Goal: Information Seeking & Learning: Learn about a topic

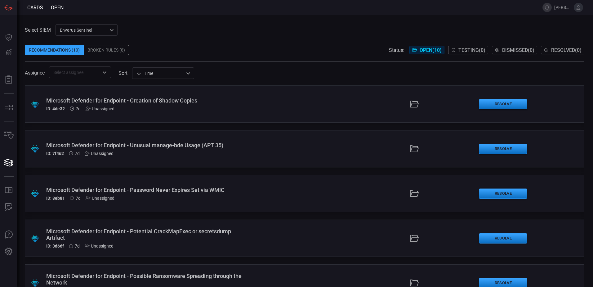
click at [172, 29] on div "Select SIEM Enverus Sentinel c91b43ff-c123-4683-be2e-f803907a5556 ​ Recommendat…" at bounding box center [304, 51] width 559 height 54
click at [139, 100] on div "Microsoft Defender for Endpoint - Creation of Shadow Copies" at bounding box center [144, 100] width 196 height 7
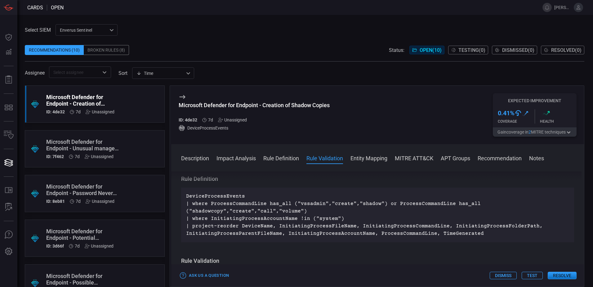
scroll to position [186, 0]
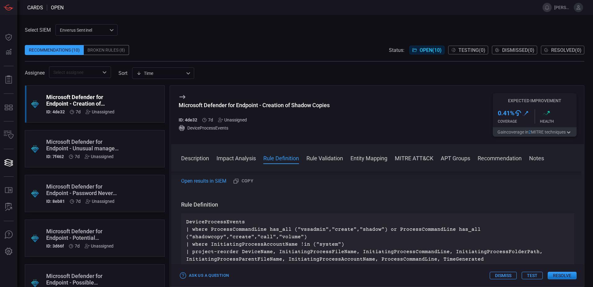
click at [363, 160] on button "Entity Mapping" at bounding box center [368, 157] width 37 height 7
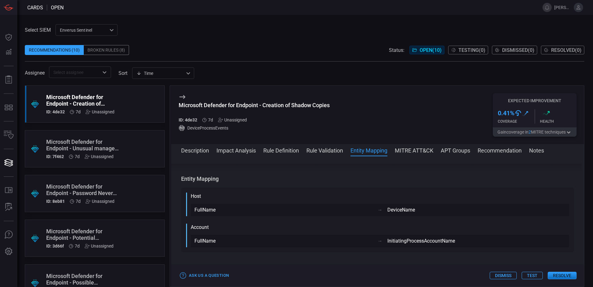
scroll to position [363, 0]
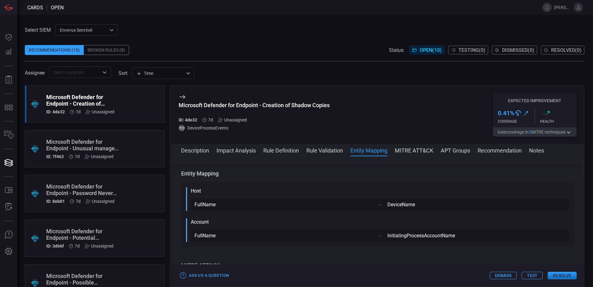
click at [68, 142] on div "Microsoft Defender for Endpoint - Unusual manage-bde Usage (APT 35)" at bounding box center [83, 144] width 74 height 13
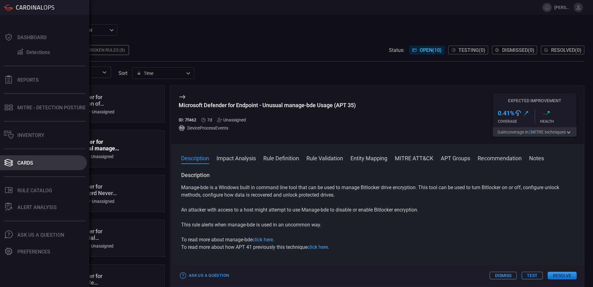
click at [26, 163] on div "Cards" at bounding box center [25, 163] width 16 height 6
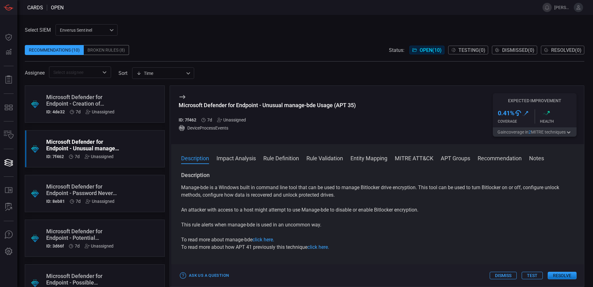
click at [70, 188] on div "Microsoft Defender for Endpoint - Password Never Expires Set via WMIC" at bounding box center [83, 189] width 74 height 13
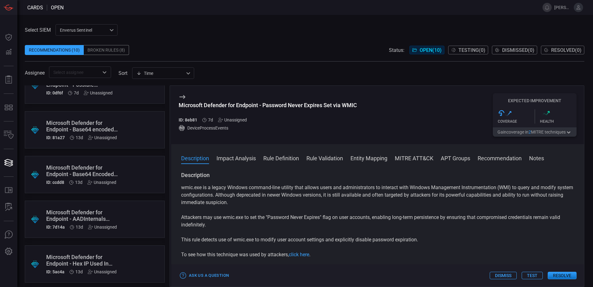
scroll to position [217, 0]
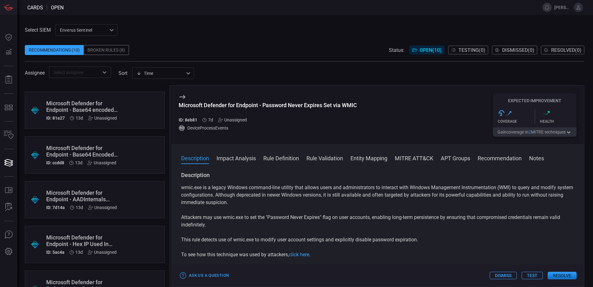
click at [79, 193] on div "Microsoft Defender for Endpoint - AADInternals PowerShell Cmdlets Execution" at bounding box center [83, 195] width 74 height 13
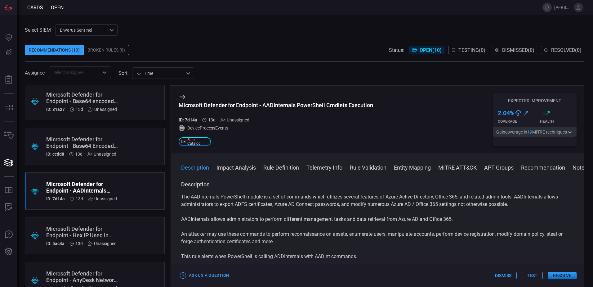
scroll to position [245, 0]
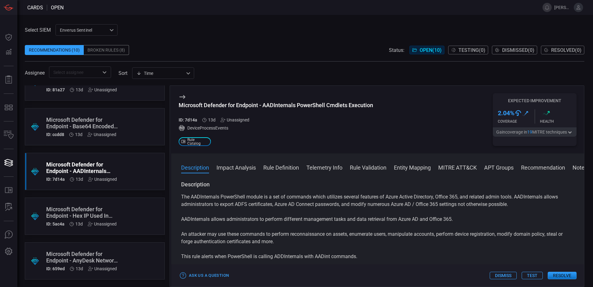
click at [84, 256] on div "Microsoft Defender for Endpoint - AnyDesk Network Traffic Detected" at bounding box center [83, 256] width 74 height 13
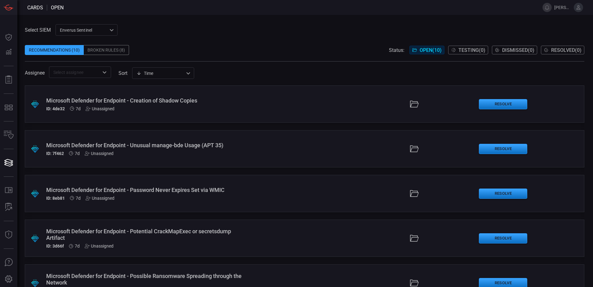
click at [149, 145] on div "Microsoft Defender for Endpoint - Unusual manage-bde Usage (APT 35)" at bounding box center [144, 145] width 196 height 7
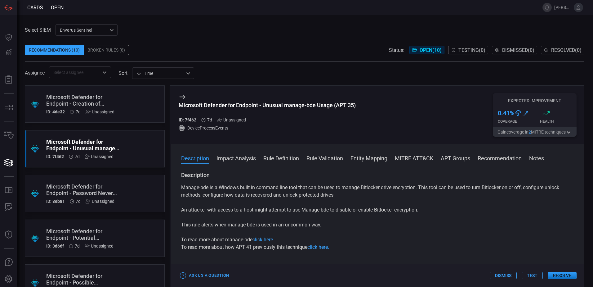
click at [242, 160] on button "Impact Analysis" at bounding box center [235, 157] width 39 height 7
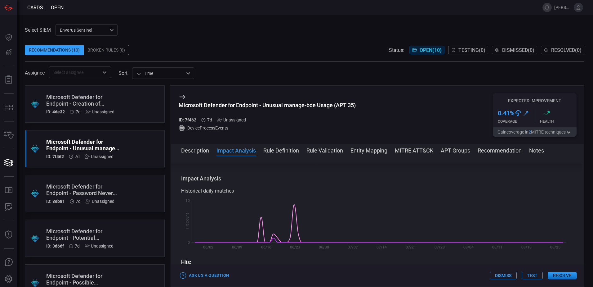
scroll to position [88, 0]
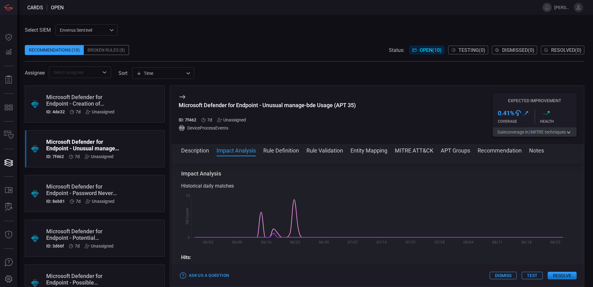
click at [198, 150] on button "Description" at bounding box center [195, 149] width 28 height 7
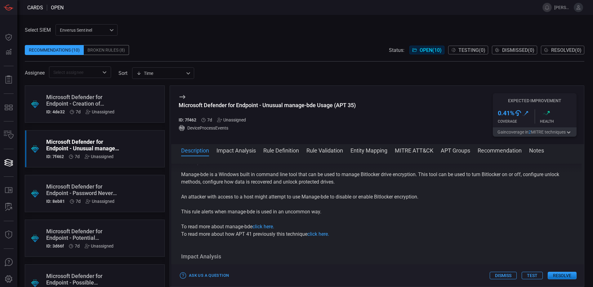
scroll to position [0, 0]
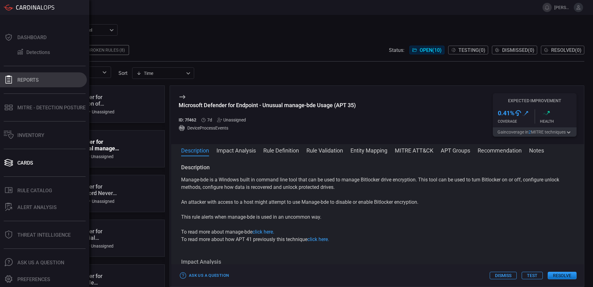
click at [31, 79] on div "Reports" at bounding box center [27, 80] width 21 height 6
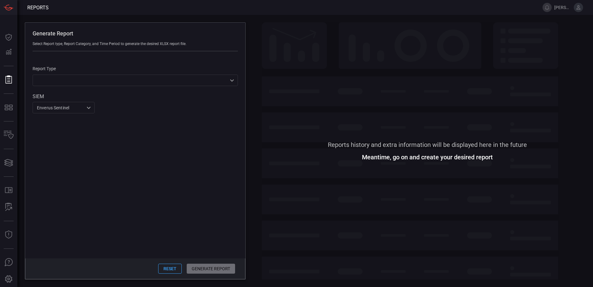
click at [228, 81] on div "​ ​" at bounding box center [135, 79] width 205 height 11
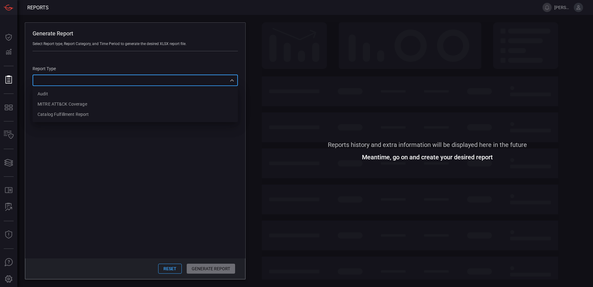
click at [12, 21] on div at bounding box center [296, 143] width 593 height 287
click at [275, 170] on span at bounding box center [427, 219] width 331 height 120
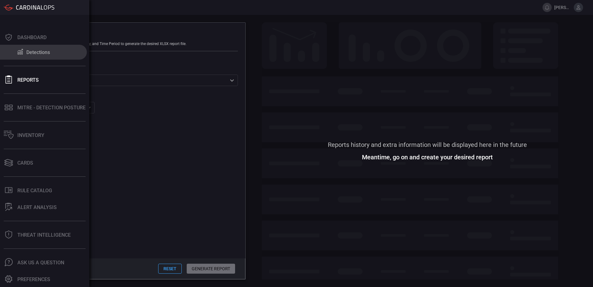
click at [34, 48] on button "Detections" at bounding box center [43, 52] width 87 height 15
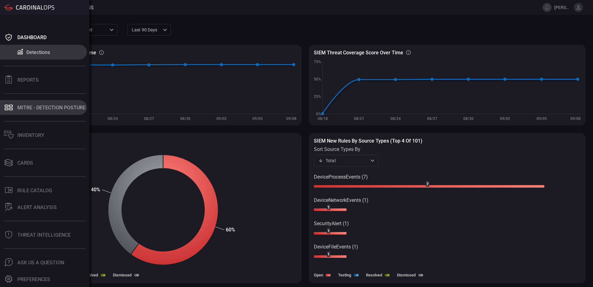
click at [34, 104] on button "MITRE - Detection Posture" at bounding box center [43, 107] width 87 height 15
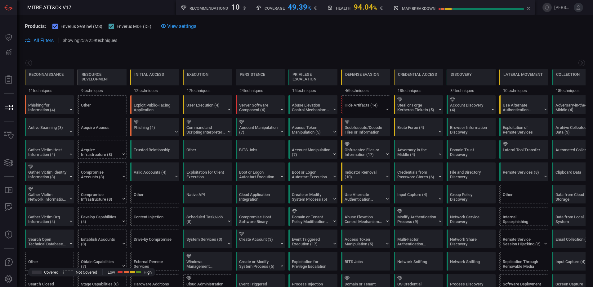
scroll to position [0, 81]
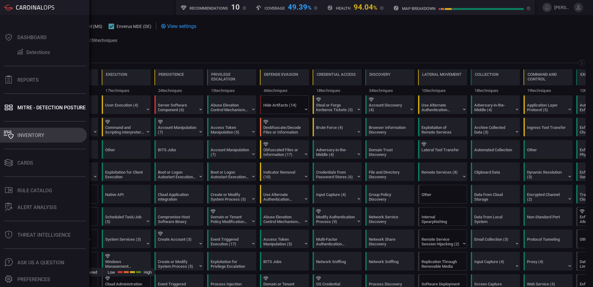
click at [30, 133] on div "Inventory" at bounding box center [30, 135] width 27 height 6
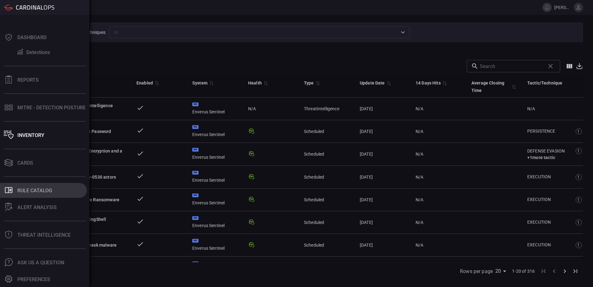
click at [28, 190] on div "Rule Catalog" at bounding box center [34, 190] width 35 height 6
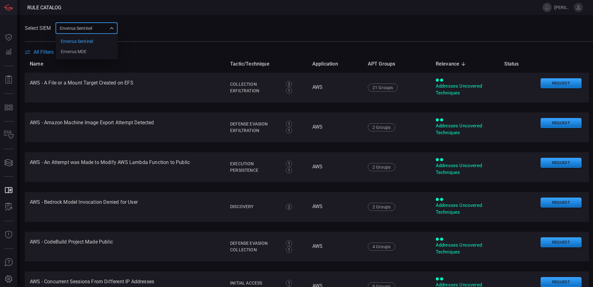
click at [117, 29] on div "Enverus Sentinel c91b43ff-c123-4683-be2e-f803907a5556 Enverus Sentinel Enverus …" at bounding box center [87, 27] width 62 height 11
click at [145, 29] on div at bounding box center [296, 143] width 593 height 287
click at [111, 29] on div "Enverus Sentinel c91b43ff-c123-4683-be2e-f803907a5556 Enverus Sentinel Enverus …" at bounding box center [87, 27] width 62 height 11
click at [99, 52] on li "Enverus MDE" at bounding box center [87, 52] width 62 height 10
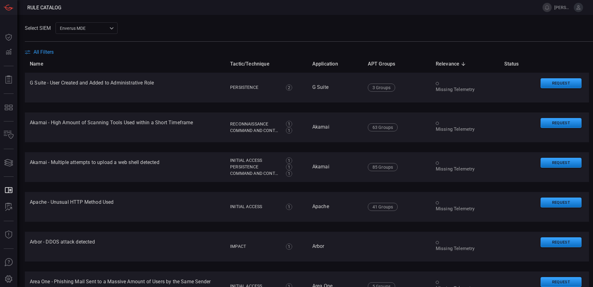
click at [104, 29] on div "Enverus MDE bf66557a-6948-430c-a79d-83d47c1d8503 ​" at bounding box center [87, 27] width 62 height 11
click at [97, 40] on li "Enverus Sentinel" at bounding box center [87, 41] width 62 height 10
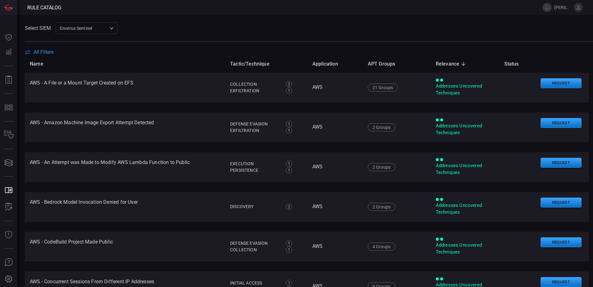
click at [234, 25] on div "Select SIEM Enverus Sentinel c91b43ff-c123-4683-be2e-f803907a5556 ​" at bounding box center [309, 27] width 568 height 11
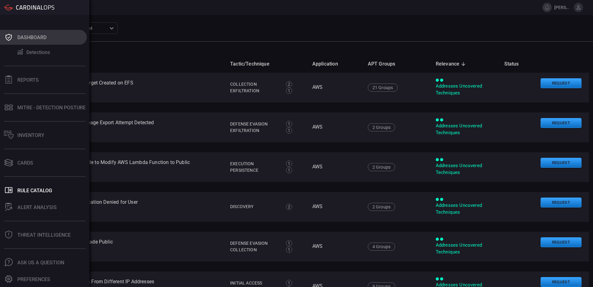
click at [19, 38] on div "Dashboard" at bounding box center [31, 37] width 29 height 6
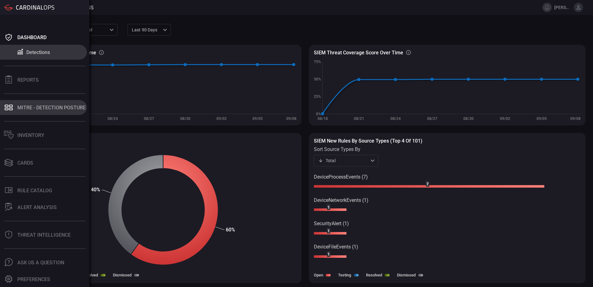
click at [29, 105] on div "MITRE - Detection Posture" at bounding box center [51, 108] width 68 height 6
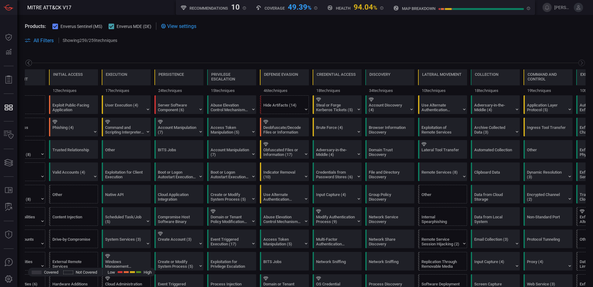
click at [29, 63] on icon at bounding box center [29, 63] width 8 height 8
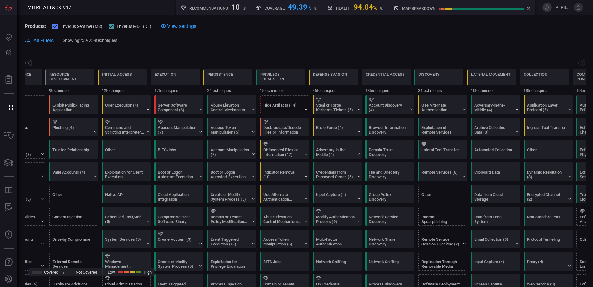
scroll to position [0, 32]
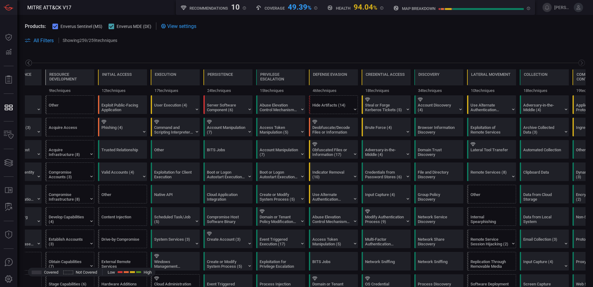
click at [29, 63] on icon at bounding box center [29, 63] width 8 height 8
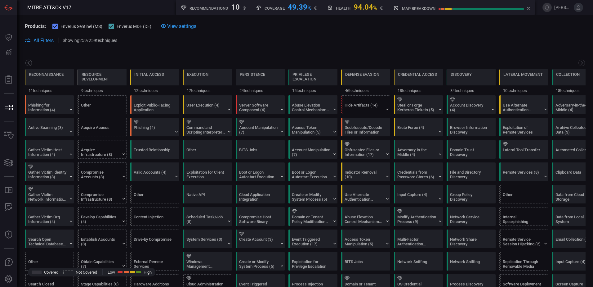
click at [29, 63] on icon at bounding box center [29, 63] width 8 height 8
click at [65, 108] on div "Phishing for Information (4)" at bounding box center [47, 107] width 39 height 9
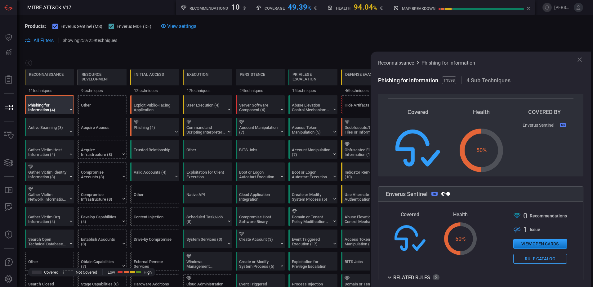
scroll to position [31, 0]
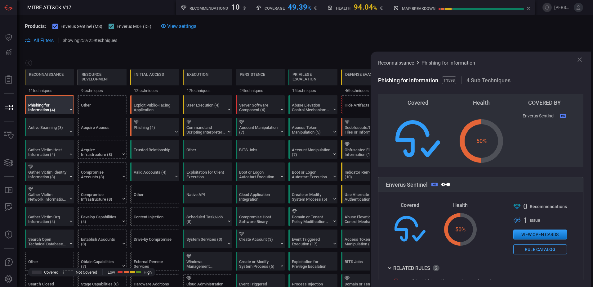
click at [531, 236] on button "View open cards" at bounding box center [540, 234] width 54 height 10
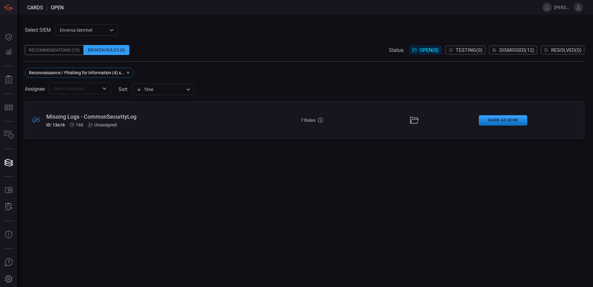
click at [118, 116] on div "Missing Logs - CommonSecurityLog" at bounding box center [144, 116] width 196 height 7
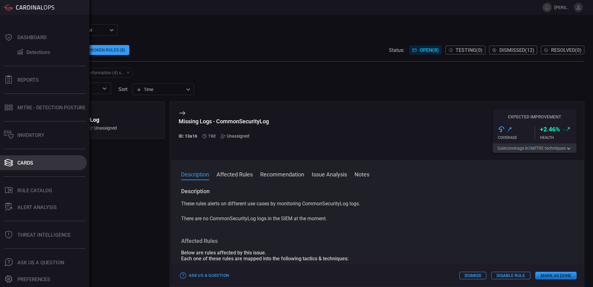
click at [22, 167] on button "Cards" at bounding box center [43, 162] width 87 height 15
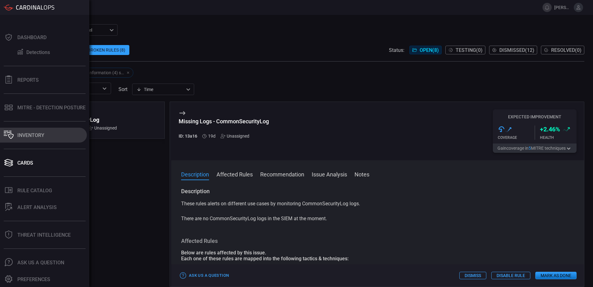
click at [23, 134] on div "Inventory" at bounding box center [30, 135] width 27 height 6
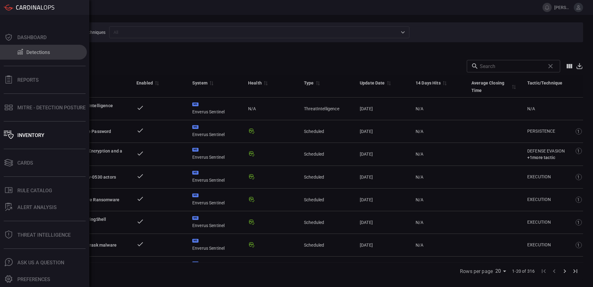
click at [35, 55] on button "Detections" at bounding box center [43, 52] width 87 height 15
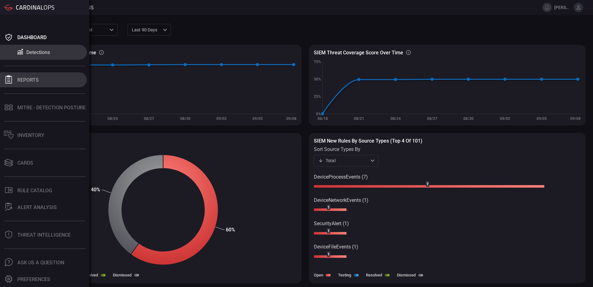
click at [10, 79] on icon at bounding box center [9, 79] width 8 height 8
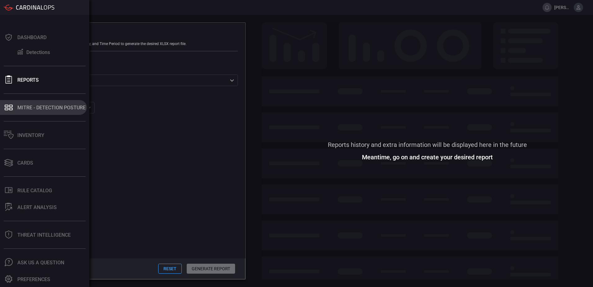
click at [26, 109] on div "MITRE - Detection Posture" at bounding box center [51, 108] width 68 height 6
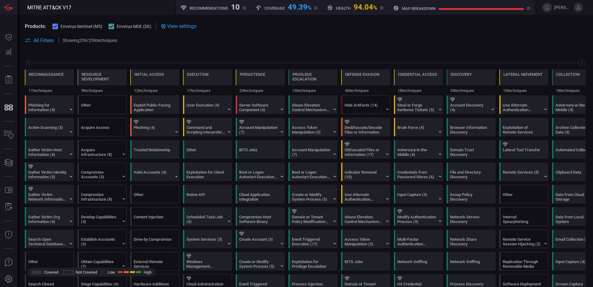
scroll to position [0, 81]
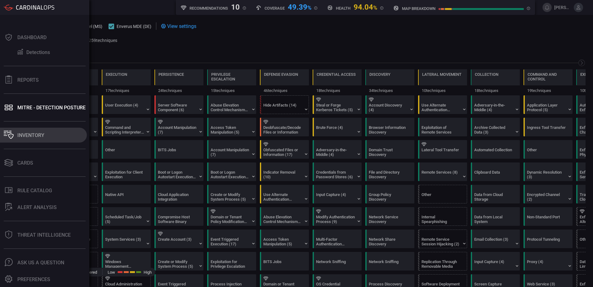
click at [17, 134] on button "Inventory" at bounding box center [43, 134] width 87 height 15
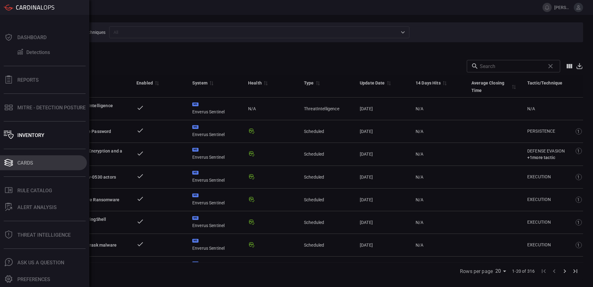
click at [15, 162] on button "Cards" at bounding box center [43, 162] width 87 height 15
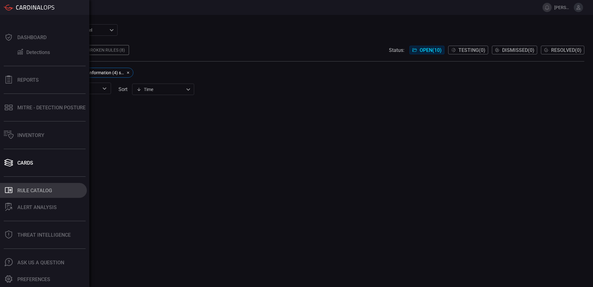
click at [35, 192] on div "Rule Catalog" at bounding box center [34, 190] width 35 height 6
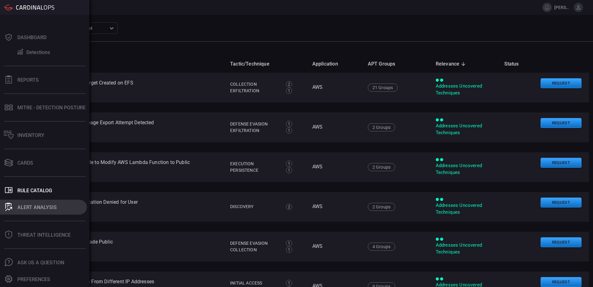
click at [13, 206] on div at bounding box center [9, 207] width 10 height 9
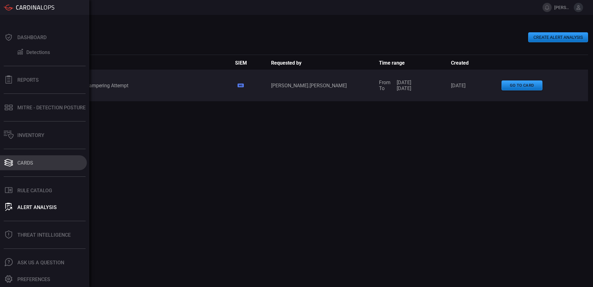
click at [28, 163] on div "Cards" at bounding box center [25, 163] width 16 height 6
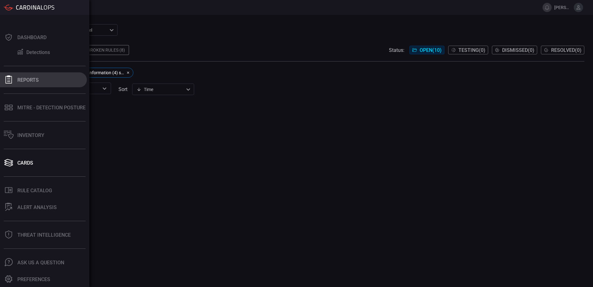
click at [28, 77] on div "Reports" at bounding box center [27, 80] width 21 height 6
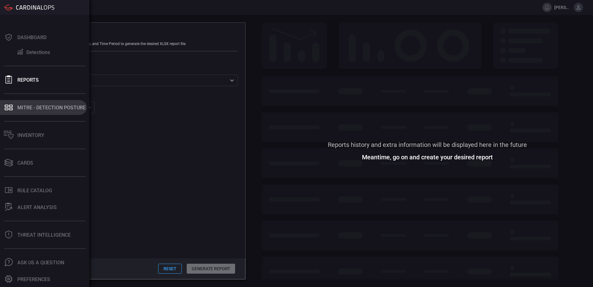
click at [33, 110] on div "MITRE - Detection Posture" at bounding box center [51, 108] width 68 height 6
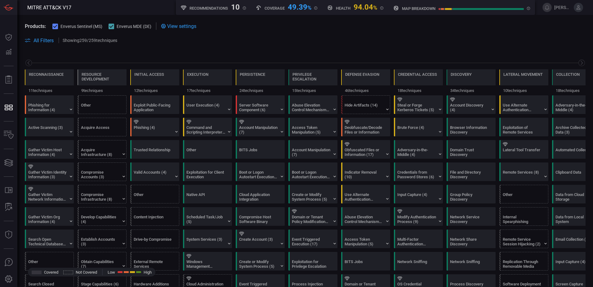
scroll to position [0, 81]
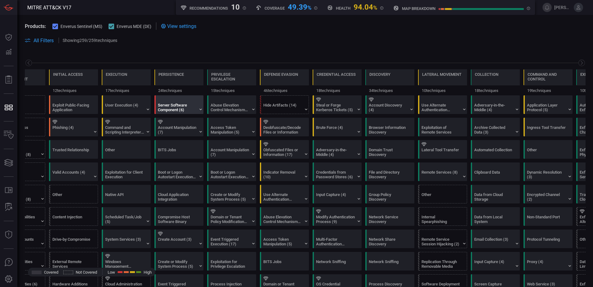
click at [183, 106] on div "Server Software Component (6)" at bounding box center [177, 107] width 39 height 9
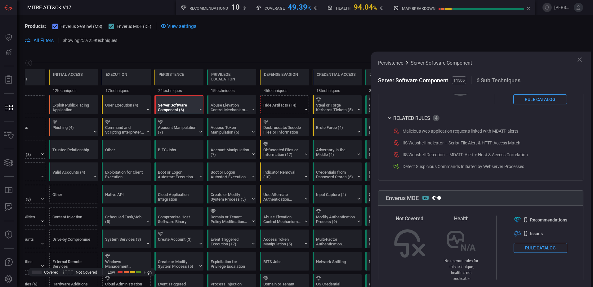
scroll to position [186, 0]
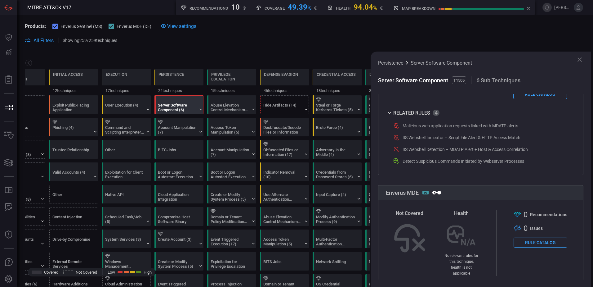
click at [578, 60] on icon at bounding box center [579, 59] width 7 height 7
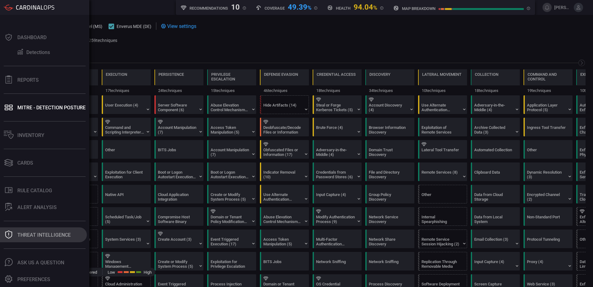
click at [37, 234] on div "Threat Intelligence" at bounding box center [43, 235] width 53 height 6
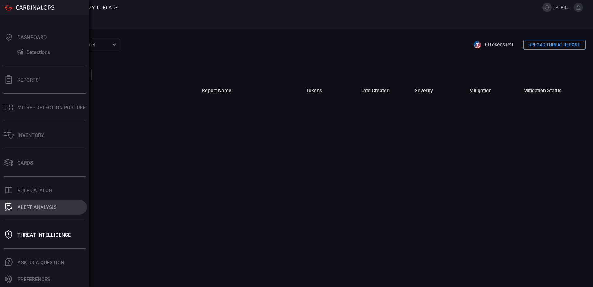
click at [33, 208] on div "ALERT ANALYSIS" at bounding box center [36, 207] width 39 height 6
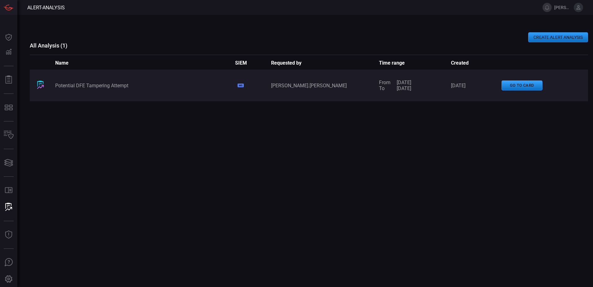
click at [547, 40] on button "CREATE ALERT ANALYSIS" at bounding box center [558, 37] width 60 height 10
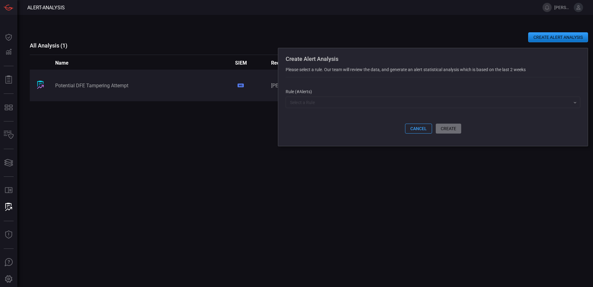
click at [355, 106] on input "text" at bounding box center [427, 102] width 281 height 8
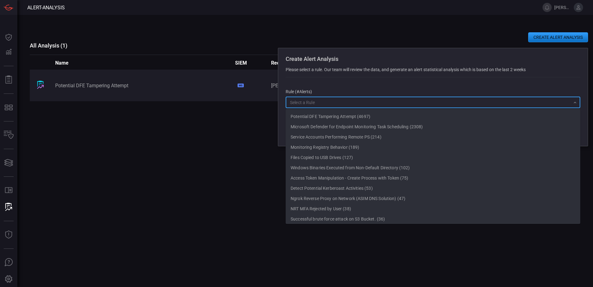
click at [263, 156] on div "Potential DFE Tampering Attempt MS alex.acosta From 05/08/2025 To 19/08/2025 19…" at bounding box center [309, 156] width 558 height 174
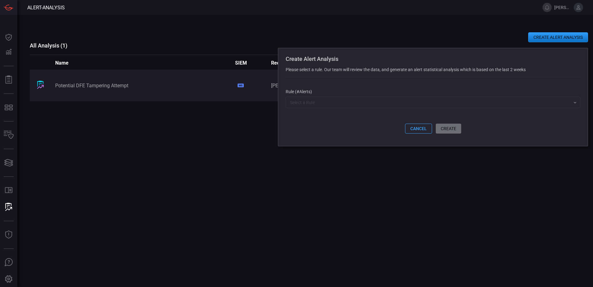
click at [425, 129] on button "cancel" at bounding box center [418, 128] width 27 height 10
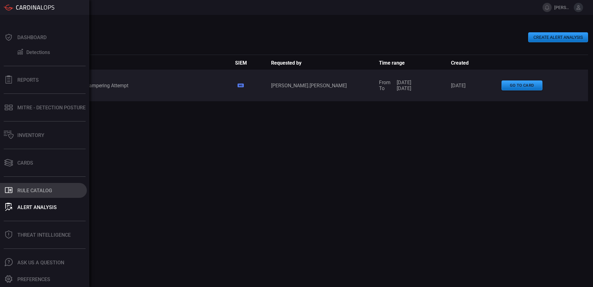
click at [24, 189] on div "Rule Catalog" at bounding box center [34, 190] width 35 height 6
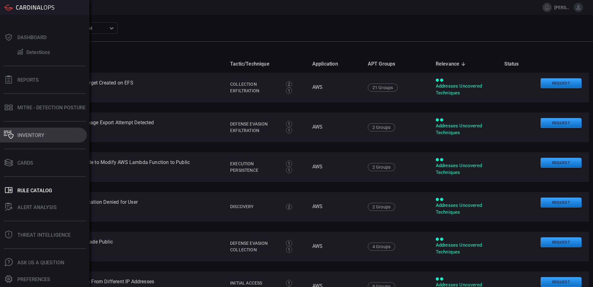
click at [32, 131] on button "Inventory" at bounding box center [43, 134] width 87 height 15
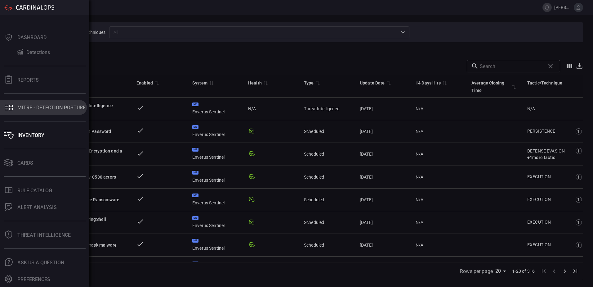
click at [27, 106] on div "MITRE - Detection Posture" at bounding box center [51, 108] width 68 height 6
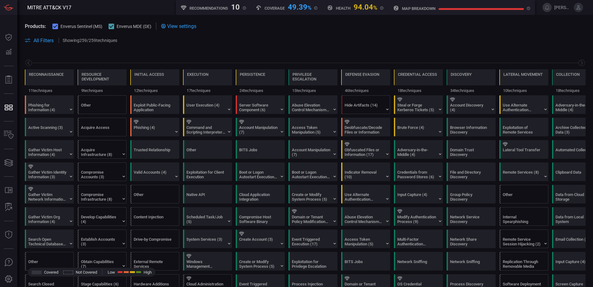
scroll to position [0, 81]
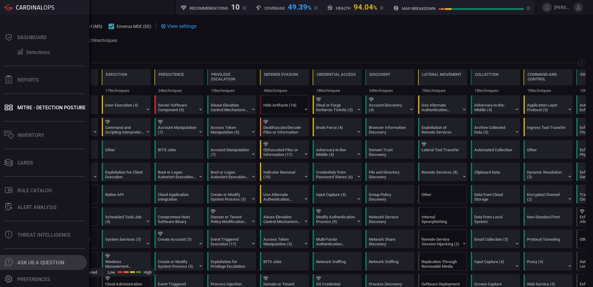
click at [33, 265] on button ".cls-1 { fill: #6d6d74; } .cls-2 { clip-path: url(#clippath); } .cls-3 { fill: …" at bounding box center [43, 262] width 87 height 15
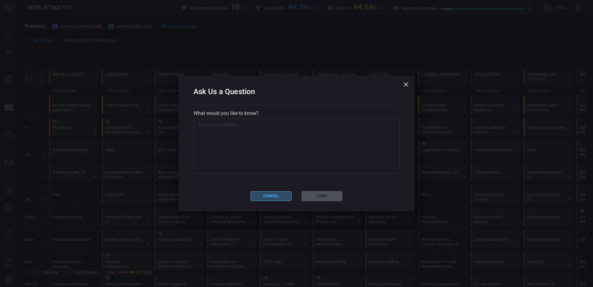
click at [276, 194] on button "Cancel" at bounding box center [271, 196] width 41 height 10
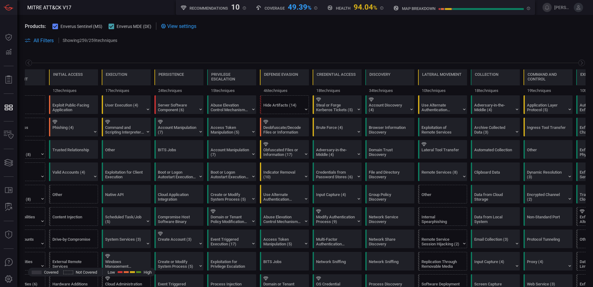
click at [583, 7] on button at bounding box center [578, 7] width 9 height 9
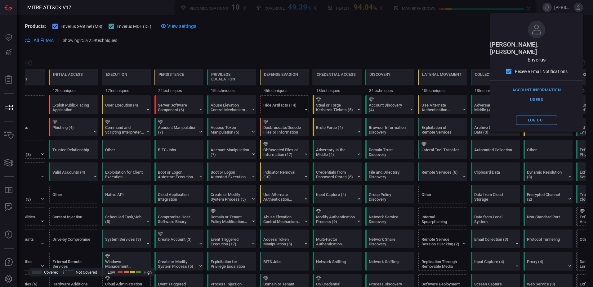
click at [393, 34] on span at bounding box center [305, 33] width 561 height 7
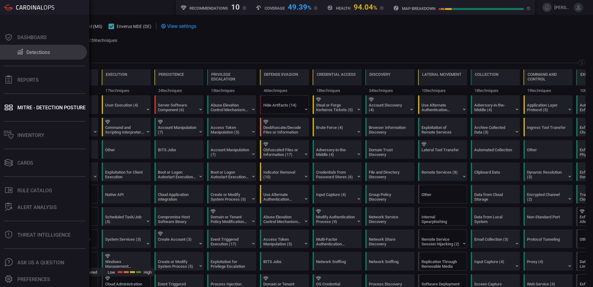
click at [33, 55] on div "Detections" at bounding box center [38, 52] width 24 height 6
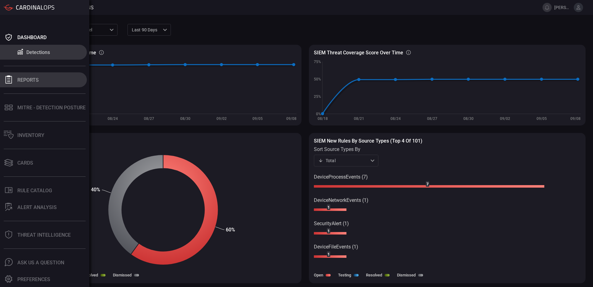
click at [26, 80] on div "Reports" at bounding box center [27, 80] width 21 height 6
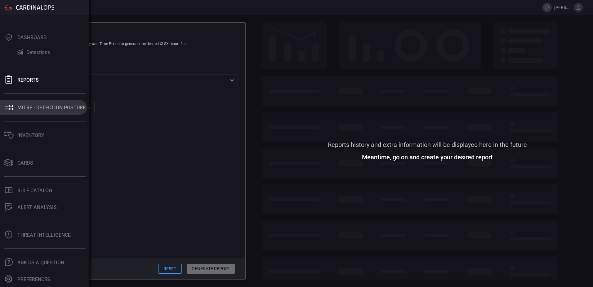
click at [20, 108] on div "MITRE - Detection Posture" at bounding box center [51, 108] width 68 height 6
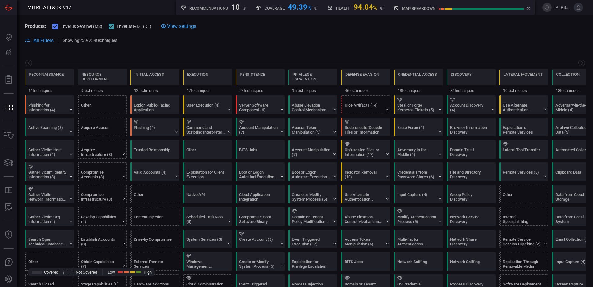
scroll to position [0, 81]
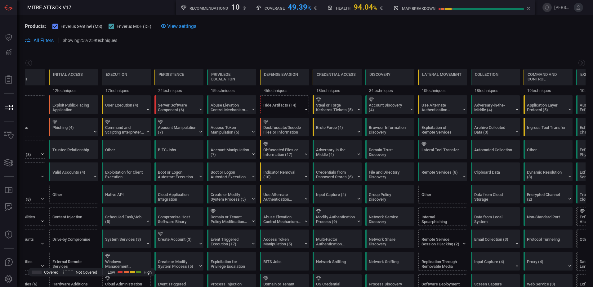
click at [175, 25] on span "View settings" at bounding box center [181, 26] width 29 height 6
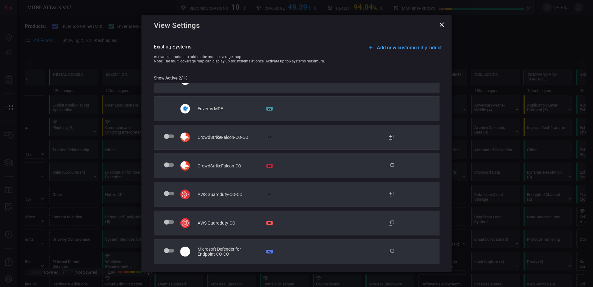
scroll to position [0, 0]
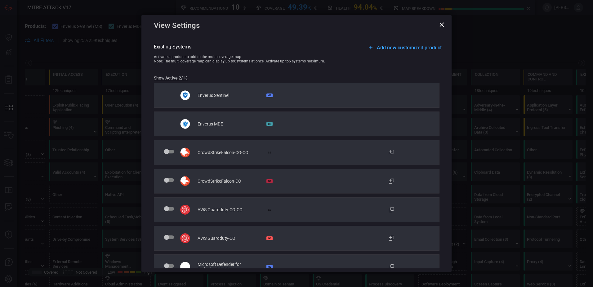
click at [441, 25] on icon at bounding box center [441, 24] width 5 height 5
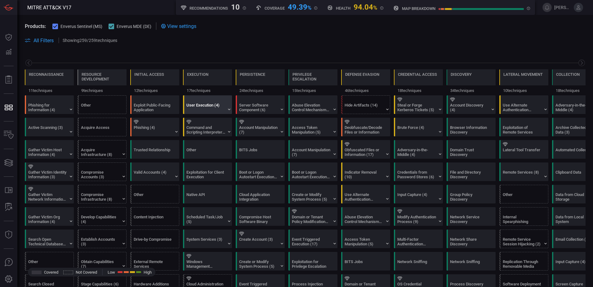
scroll to position [0, 81]
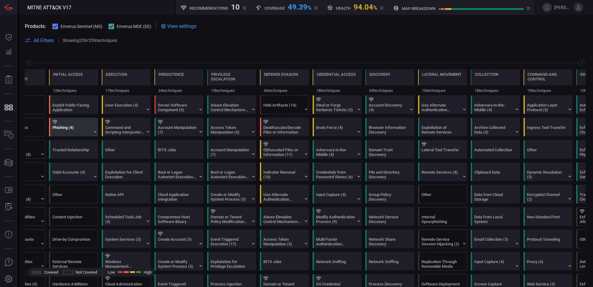
click at [91, 130] on div "Phishing (4)" at bounding box center [71, 129] width 39 height 9
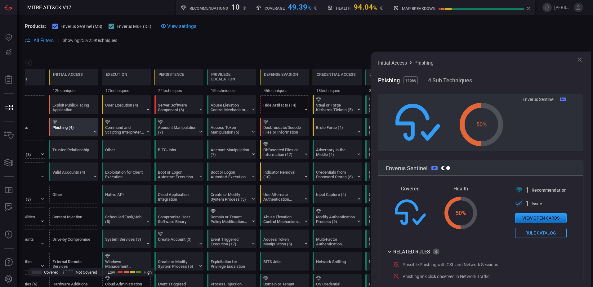
scroll to position [62, 0]
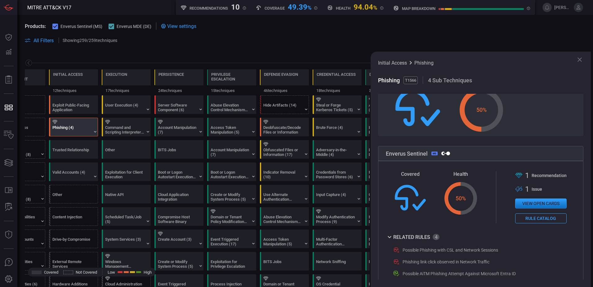
click at [578, 59] on icon at bounding box center [579, 59] width 7 height 7
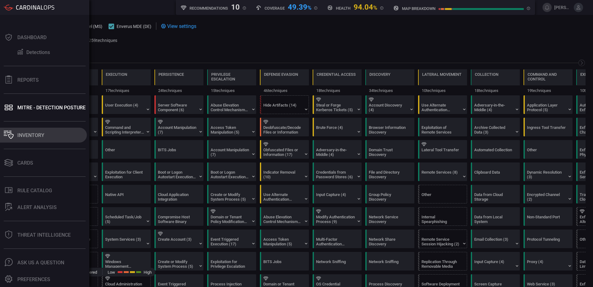
click at [30, 136] on div "Inventory" at bounding box center [30, 135] width 27 height 6
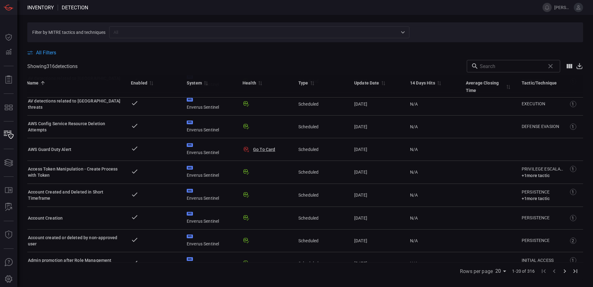
scroll to position [186, 0]
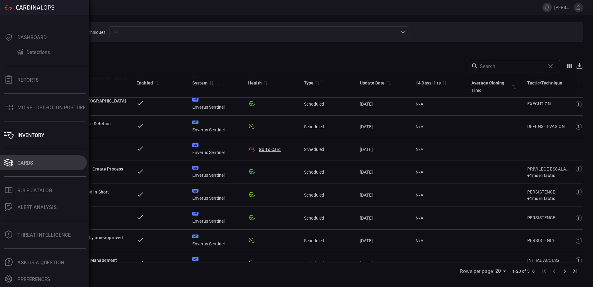
click at [25, 160] on div "Cards" at bounding box center [25, 163] width 16 height 6
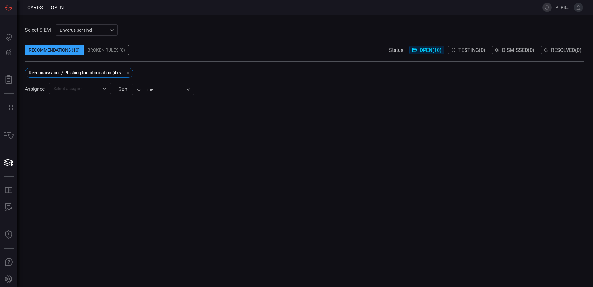
click at [103, 89] on icon "Open" at bounding box center [104, 88] width 7 height 7
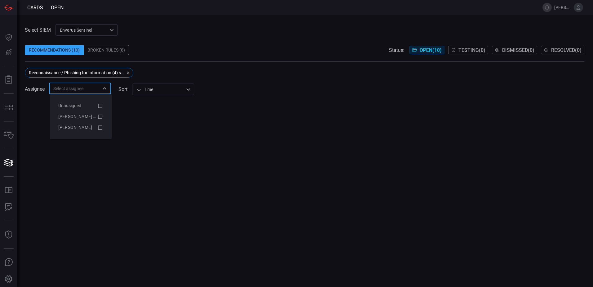
click at [203, 44] on span at bounding box center [304, 40] width 559 height 9
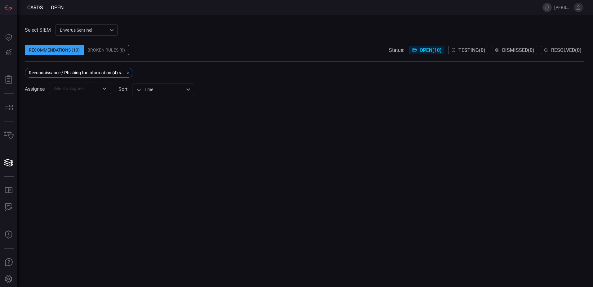
click at [127, 72] on icon "button" at bounding box center [128, 73] width 2 height 2
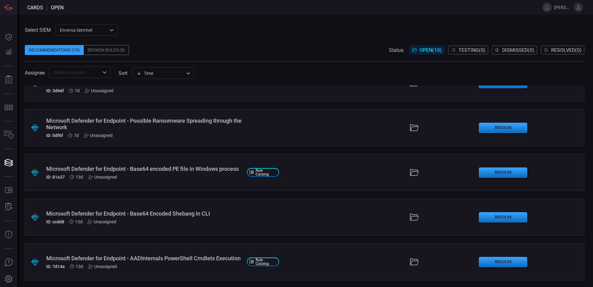
scroll to position [245, 0]
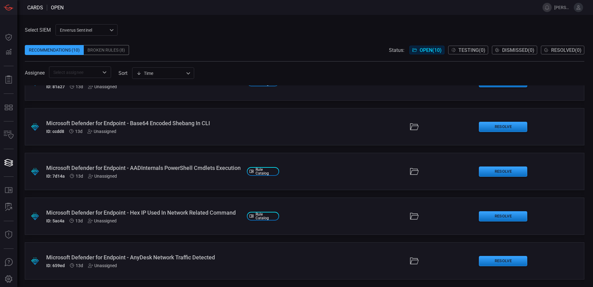
click at [131, 211] on div "Microsoft Defender for Endpoint - Hex IP Used In Network Related Command" at bounding box center [144, 212] width 196 height 7
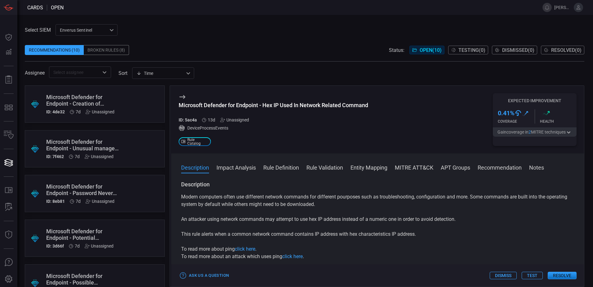
click at [176, 31] on div "Select SIEM Enverus Sentinel c91b43ff-c123-4683-be2e-f803907a5556 ​ Recommendat…" at bounding box center [304, 51] width 559 height 54
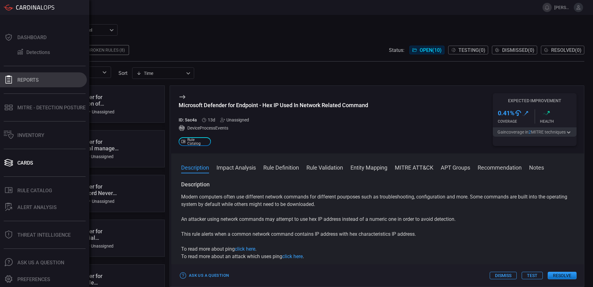
click at [31, 81] on div "Reports" at bounding box center [27, 80] width 21 height 6
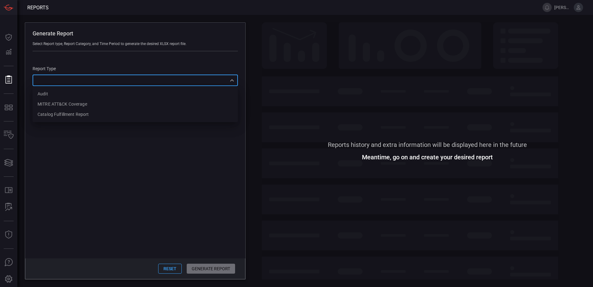
click at [207, 82] on div "​ Audit MITRE ATT&CK Coverage Catalog fulfillment report ​" at bounding box center [135, 79] width 205 height 11
click at [138, 155] on div at bounding box center [296, 143] width 593 height 287
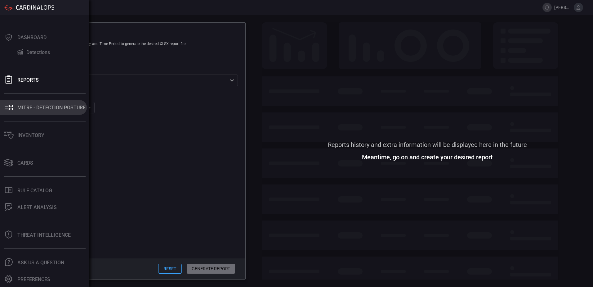
click at [26, 108] on div "MITRE - Detection Posture" at bounding box center [51, 108] width 68 height 6
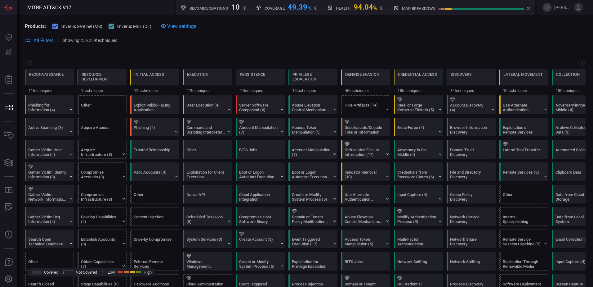
scroll to position [0, 81]
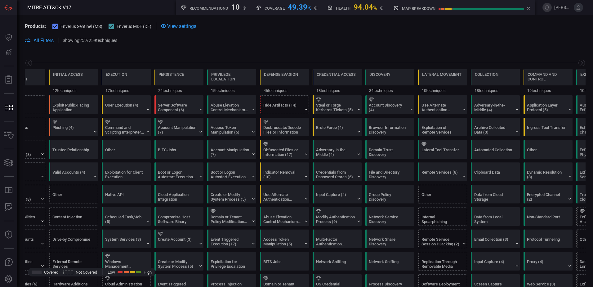
click at [261, 25] on section "Products: Enverus Sentinel (MS) Enverus MDE (DE) View settings" at bounding box center [305, 25] width 561 height 7
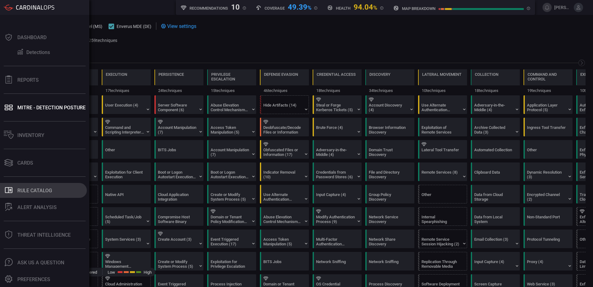
click at [30, 189] on div "Rule Catalog" at bounding box center [34, 190] width 35 height 6
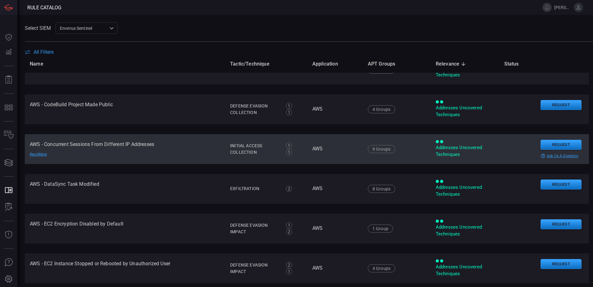
scroll to position [155, 0]
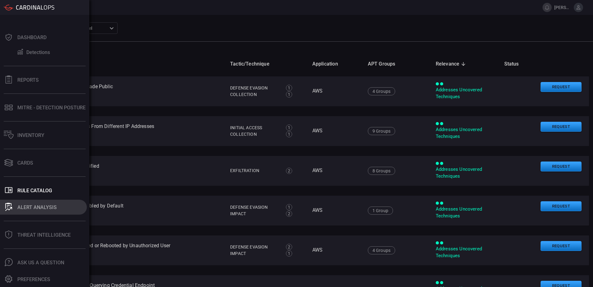
click at [25, 205] on div "ALERT ANALYSIS" at bounding box center [36, 207] width 39 height 6
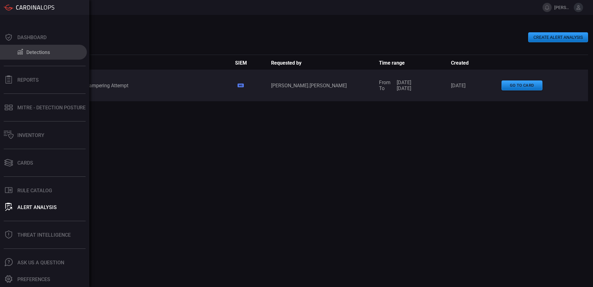
click at [38, 54] on div "Detections" at bounding box center [38, 52] width 24 height 6
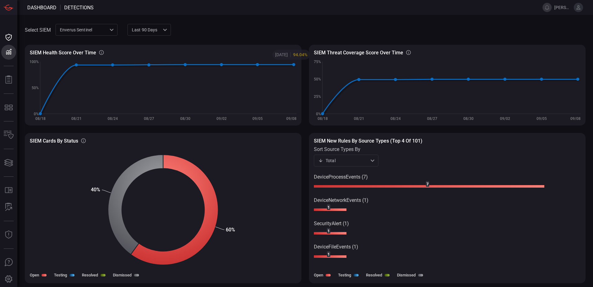
click at [225, 29] on span at bounding box center [378, 29] width 415 height 15
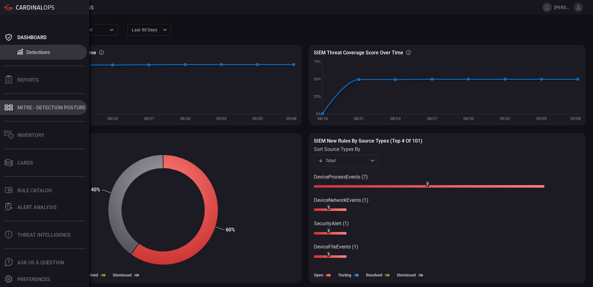
click at [31, 105] on div "MITRE - Detection Posture" at bounding box center [51, 108] width 68 height 6
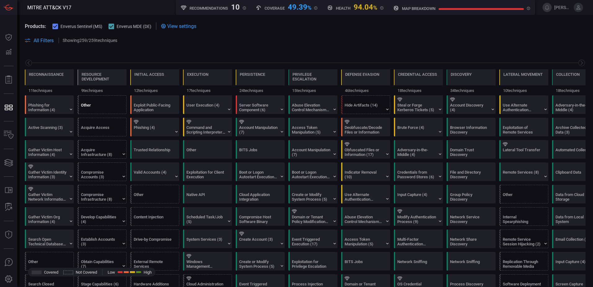
scroll to position [0, 81]
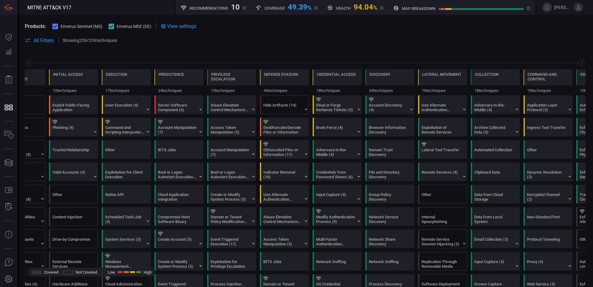
click at [255, 32] on span at bounding box center [305, 33] width 561 height 7
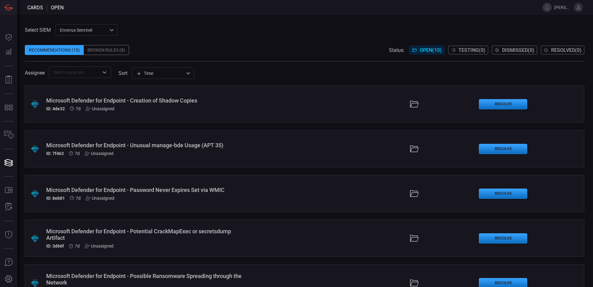
click at [177, 34] on div "Select SIEM Enverus Sentinel c91b43ff-c123-4683-be2e-f803907a5556 ​ Recommendat…" at bounding box center [304, 51] width 559 height 54
click at [124, 50] on div "Broken Rules (8)" at bounding box center [106, 50] width 45 height 10
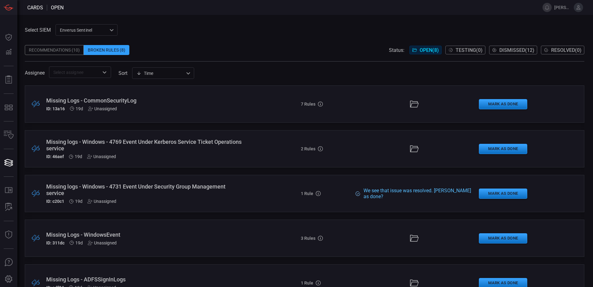
click at [67, 48] on div "Recommendations (10)" at bounding box center [54, 50] width 59 height 10
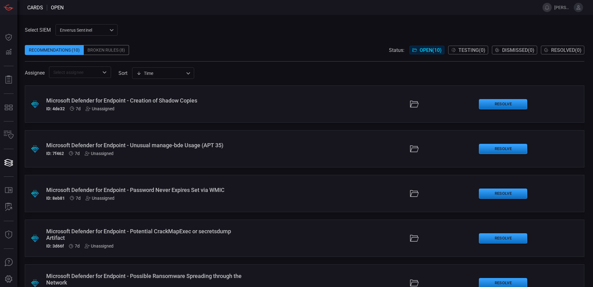
click at [166, 39] on span at bounding box center [304, 40] width 559 height 9
click at [175, 33] on div "Select SIEM Enverus Sentinel c91b43ff-c123-4683-be2e-f803907a5556 ​ Recommendat…" at bounding box center [304, 51] width 559 height 54
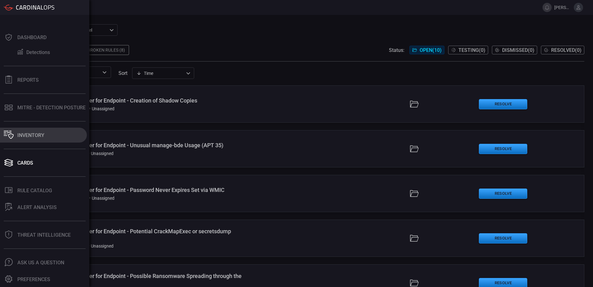
click at [29, 134] on div "Inventory" at bounding box center [30, 135] width 27 height 6
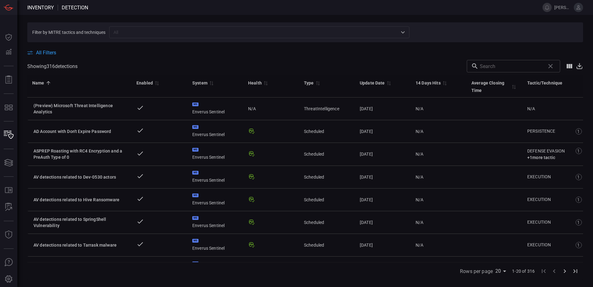
click at [156, 51] on div "All Filters" at bounding box center [305, 53] width 556 height 6
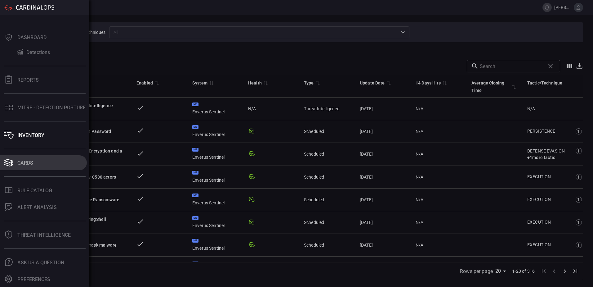
click at [29, 162] on div "Cards" at bounding box center [25, 163] width 16 height 6
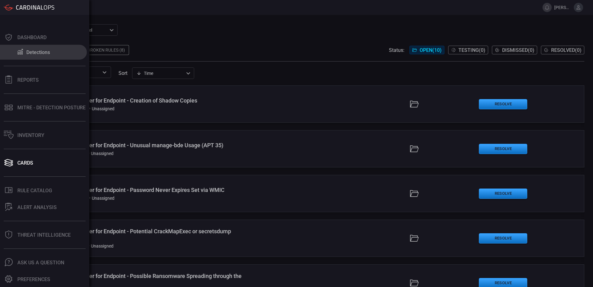
click at [46, 51] on div "Detections" at bounding box center [38, 52] width 24 height 6
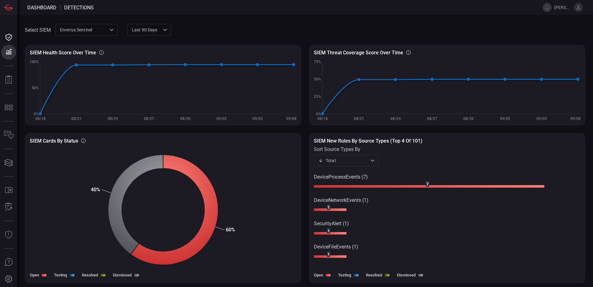
click at [220, 24] on span at bounding box center [378, 29] width 415 height 15
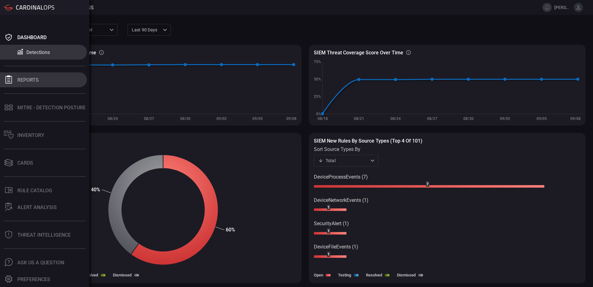
click at [18, 82] on div "Reports" at bounding box center [27, 80] width 21 height 6
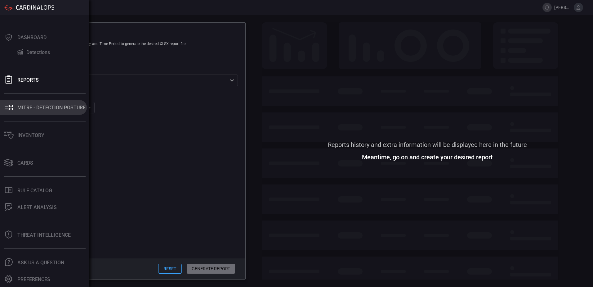
click at [25, 107] on div "MITRE - Detection Posture" at bounding box center [51, 108] width 68 height 6
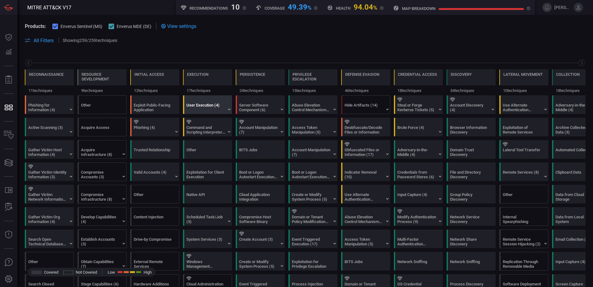
scroll to position [0, 81]
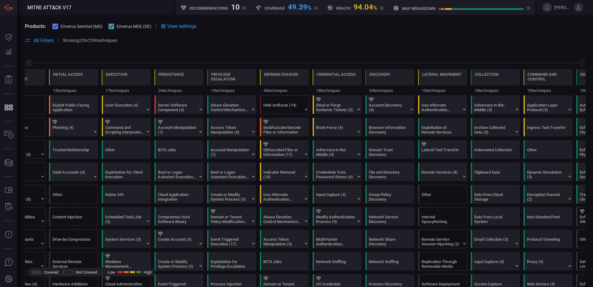
click at [29, 62] on icon at bounding box center [28, 63] width 2 height 4
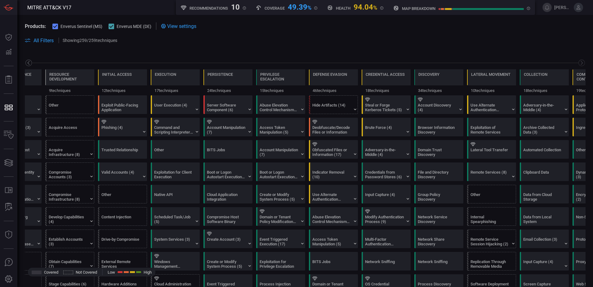
click at [29, 62] on icon at bounding box center [28, 63] width 2 height 4
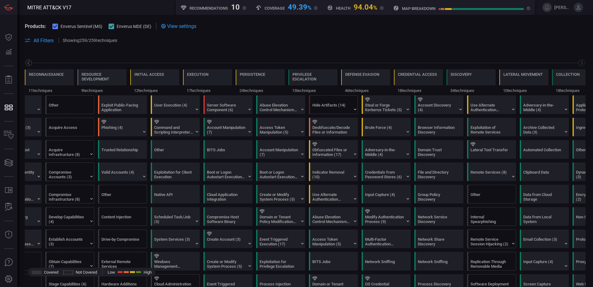
scroll to position [0, 0]
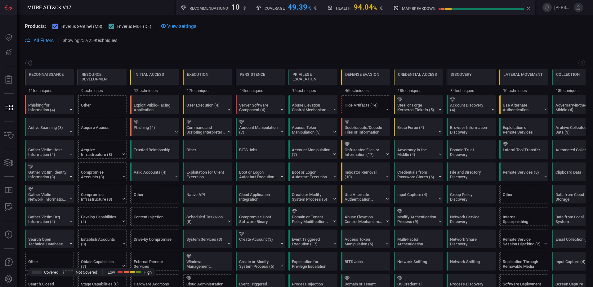
click at [29, 62] on icon at bounding box center [28, 63] width 2 height 4
click at [161, 104] on div "Exploit Public-Facing Application" at bounding box center [153, 107] width 39 height 9
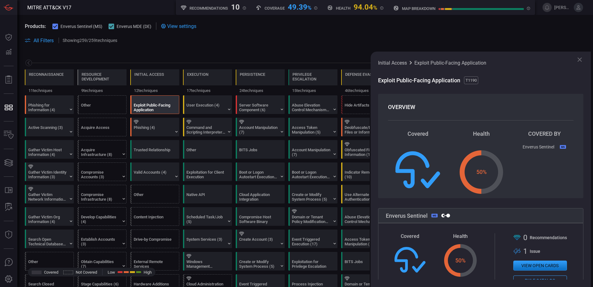
click at [578, 60] on icon at bounding box center [579, 59] width 7 height 7
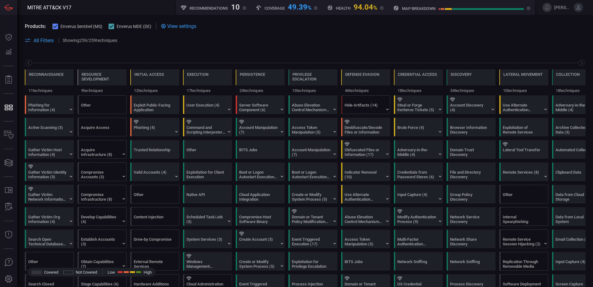
click at [216, 50] on span at bounding box center [305, 47] width 561 height 7
click at [171, 44] on span at bounding box center [305, 47] width 561 height 7
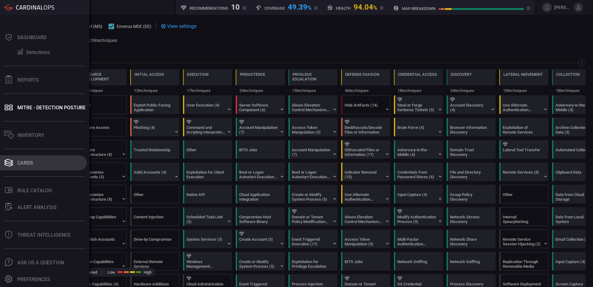
click at [26, 161] on div "Cards" at bounding box center [25, 163] width 16 height 6
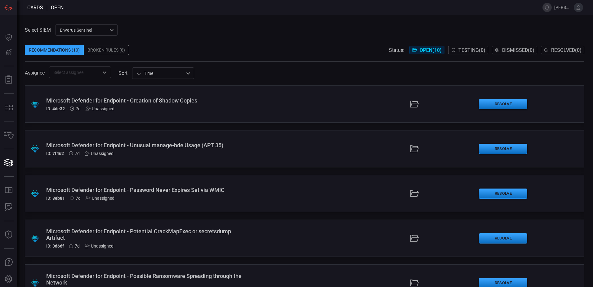
click at [174, 29] on div "Select SIEM Enverus Sentinel c91b43ff-c123-4683-be2e-f803907a5556 ​ Recommendat…" at bounding box center [304, 51] width 559 height 54
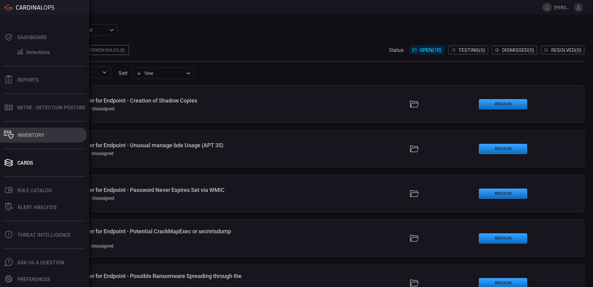
click at [35, 131] on button "Inventory" at bounding box center [43, 134] width 87 height 15
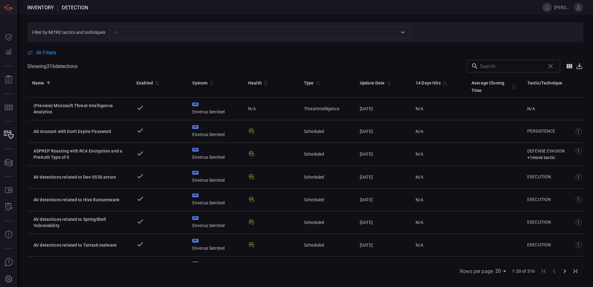
click at [138, 48] on span at bounding box center [305, 45] width 556 height 7
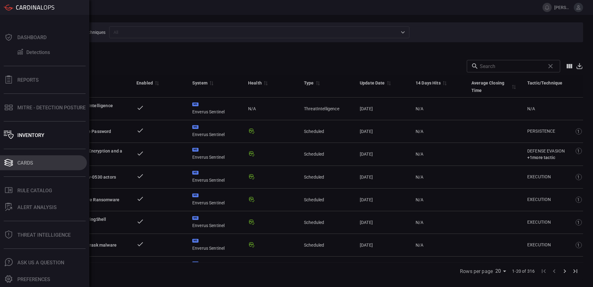
click at [26, 160] on div "Cards" at bounding box center [25, 163] width 16 height 6
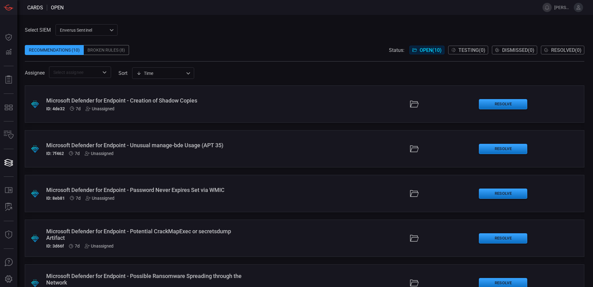
click at [167, 31] on div "Select SIEM Enverus Sentinel c91b43ff-c123-4683-be2e-f803907a5556 ​ Recommendat…" at bounding box center [304, 51] width 559 height 54
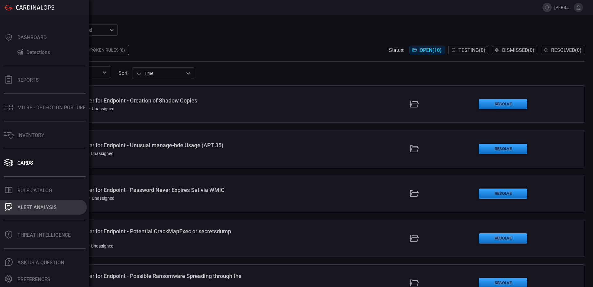
click at [39, 207] on div "ALERT ANALYSIS" at bounding box center [36, 207] width 39 height 6
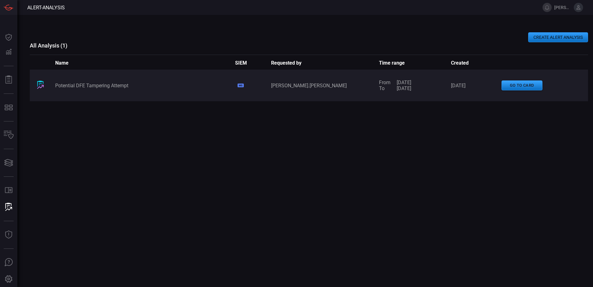
click at [570, 35] on button "CREATE ALERT ANALYSIS" at bounding box center [558, 37] width 60 height 10
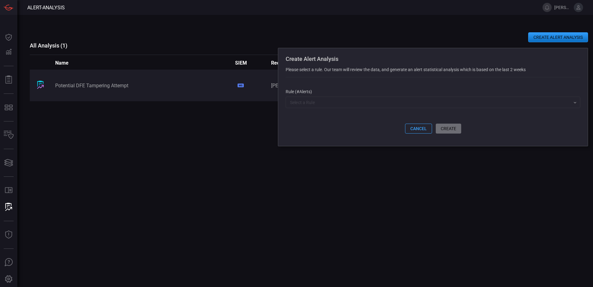
click at [366, 106] on input "text" at bounding box center [427, 102] width 281 height 8
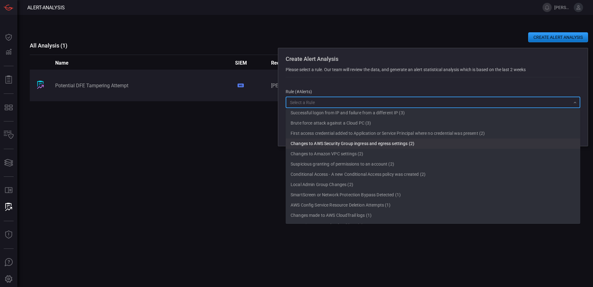
scroll to position [434, 0]
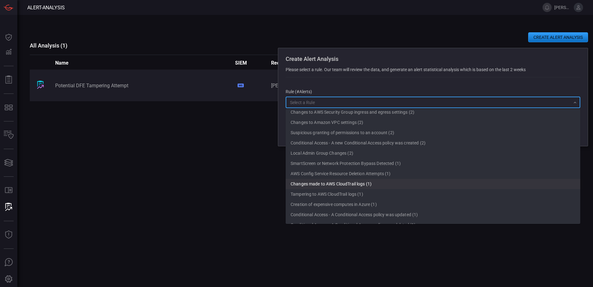
click at [326, 184] on li "Changes made to AWS CloudTrail logs (1)" at bounding box center [433, 184] width 295 height 10
type input "Changes made to AWS CloudTrail logs (1)"
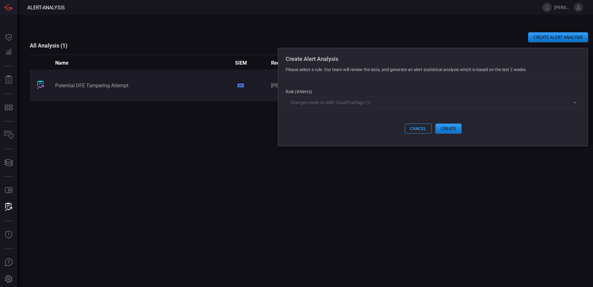
click at [410, 130] on button "cancel" at bounding box center [418, 128] width 27 height 10
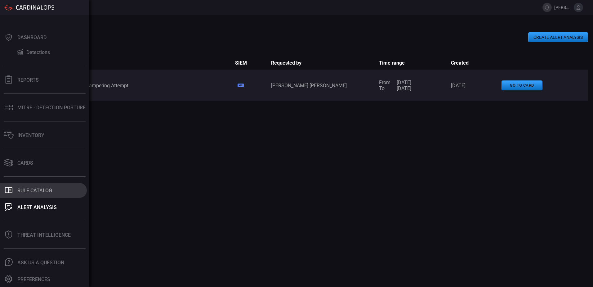
click at [26, 188] on div "Rule Catalog" at bounding box center [34, 190] width 35 height 6
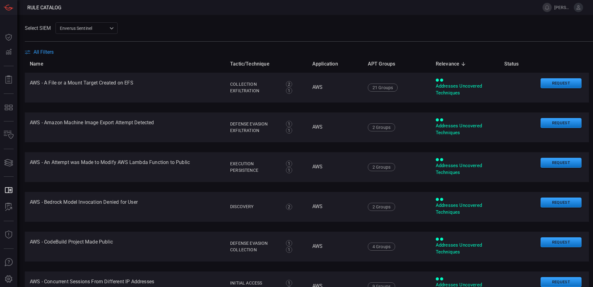
click at [51, 50] on span "All Filters" at bounding box center [43, 52] width 20 height 6
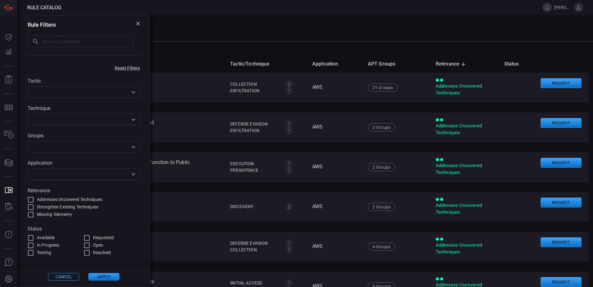
click at [134, 93] on icon "Open" at bounding box center [133, 91] width 7 height 7
click at [138, 23] on icon at bounding box center [137, 23] width 3 height 3
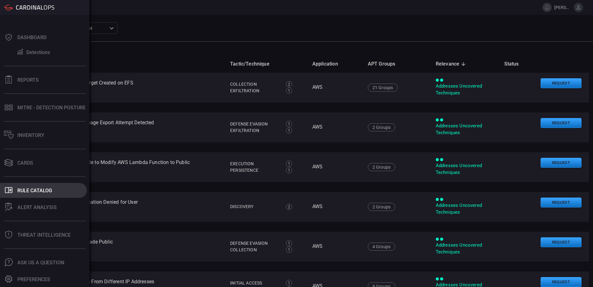
click at [8, 190] on icon ".st0_rule_catalog_icon{fill: currentColor;}" at bounding box center [9, 190] width 8 height 8
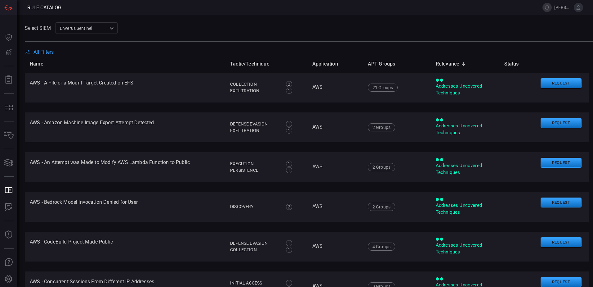
click at [170, 23] on div "Select SIEM Enverus Sentinel c91b43ff-c123-4683-be2e-f803907a5556 ​" at bounding box center [309, 27] width 568 height 11
click at [48, 50] on span "All Filters" at bounding box center [43, 52] width 20 height 6
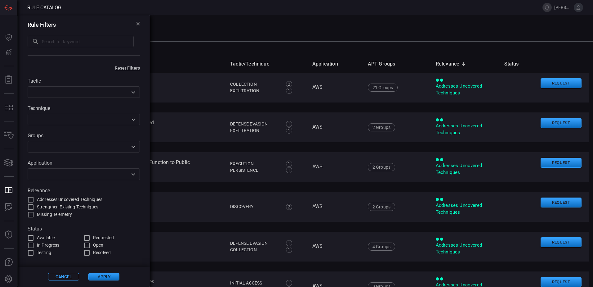
click at [137, 23] on icon at bounding box center [138, 24] width 4 height 4
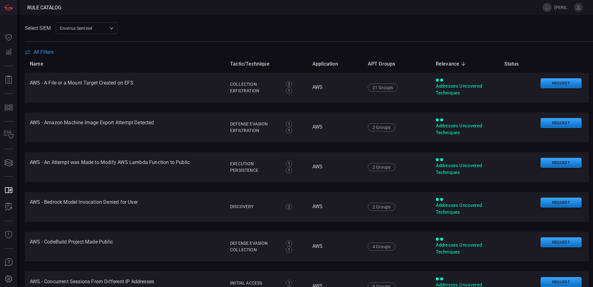
click at [206, 29] on div "Select SIEM Enverus Sentinel c91b43ff-c123-4683-be2e-f803907a5556 ​" at bounding box center [309, 27] width 568 height 11
click at [50, 51] on span "All Filters" at bounding box center [43, 52] width 20 height 6
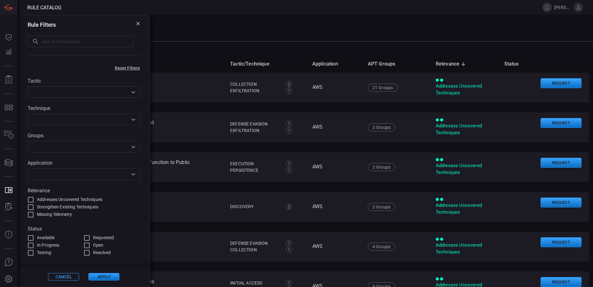
click at [134, 149] on icon "Open" at bounding box center [133, 146] width 7 height 7
click at [222, 25] on div "Select SIEM Enverus Sentinel c91b43ff-c123-4683-be2e-f803907a5556 ​" at bounding box center [309, 27] width 568 height 11
click at [139, 22] on icon at bounding box center [138, 24] width 4 height 4
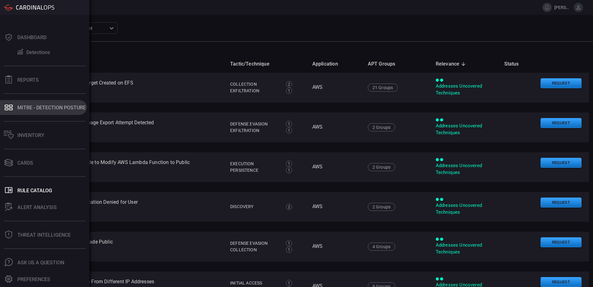
click at [38, 108] on div "MITRE - Detection Posture" at bounding box center [51, 108] width 68 height 6
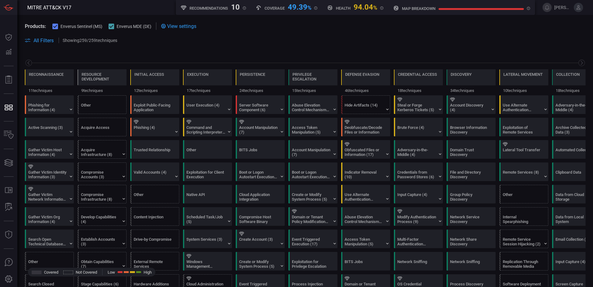
scroll to position [0, 81]
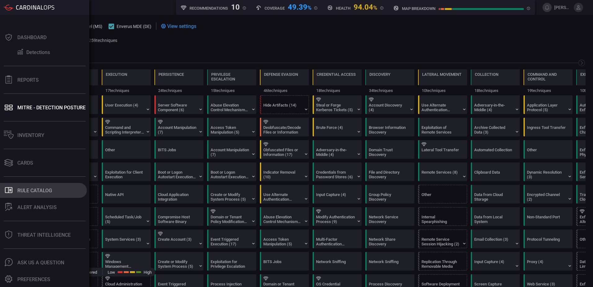
click at [29, 194] on button ".st0_rule_catalog_icon{fill: currentColor;} Rule Catalog" at bounding box center [43, 190] width 87 height 15
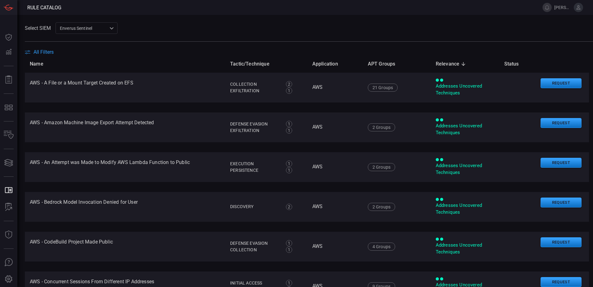
click at [40, 52] on span "All Filters" at bounding box center [43, 52] width 20 height 6
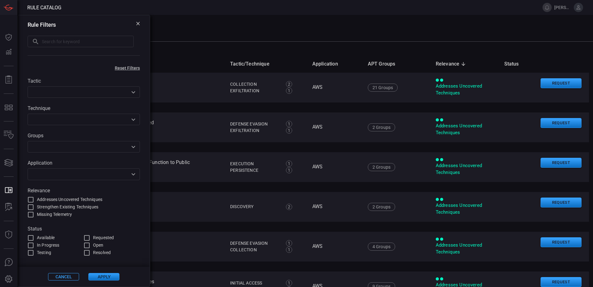
click at [134, 174] on icon "Open" at bounding box center [133, 173] width 7 height 7
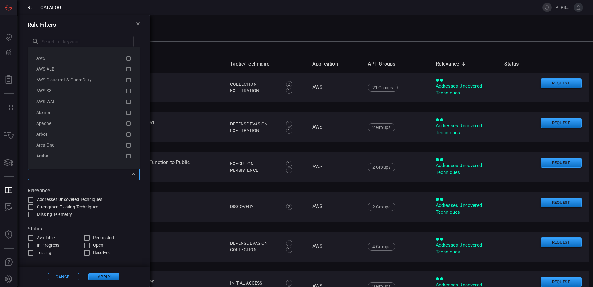
click at [120, 22] on div "Rule Filters" at bounding box center [84, 24] width 112 height 7
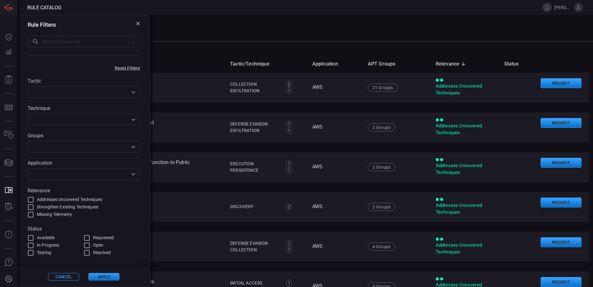
click at [138, 22] on icon at bounding box center [138, 24] width 4 height 4
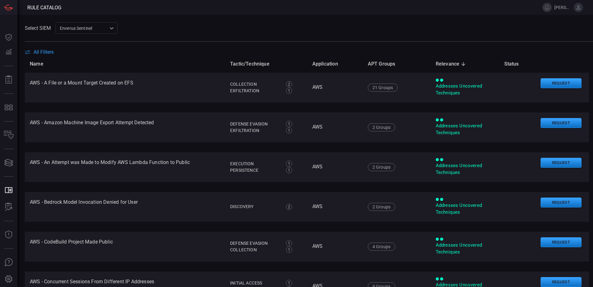
click at [43, 51] on span "All Filters" at bounding box center [43, 52] width 20 height 6
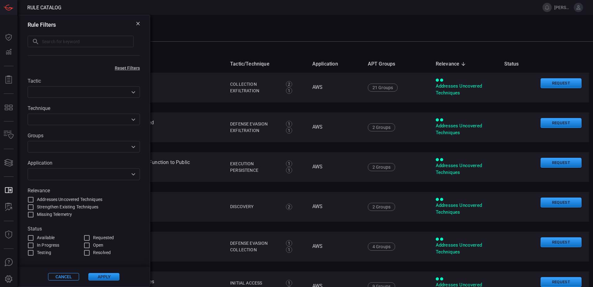
click at [132, 148] on icon "Open" at bounding box center [133, 146] width 7 height 7
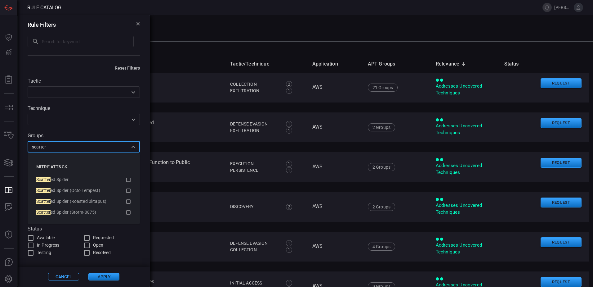
type input "scatter"
click at [203, 28] on div "Select SIEM Enverus Sentinel c91b43ff-c123-4683-be2e-f803907a5556 ​" at bounding box center [309, 27] width 568 height 11
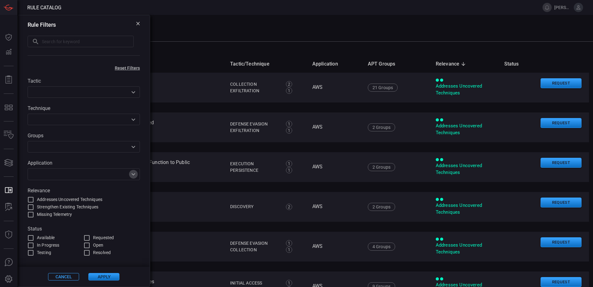
click at [132, 176] on icon "Open" at bounding box center [133, 173] width 7 height 7
click at [113, 26] on div "Rule Filters" at bounding box center [84, 24] width 112 height 7
click at [118, 148] on input "text" at bounding box center [78, 147] width 98 height 8
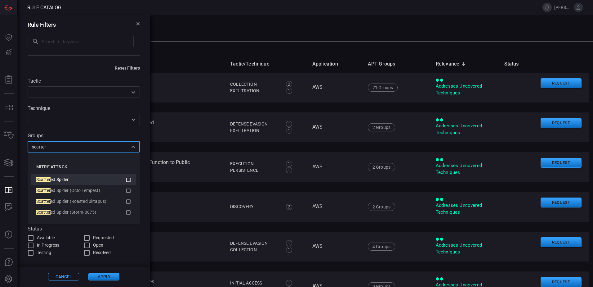
click at [128, 178] on icon at bounding box center [129, 179] width 6 height 7
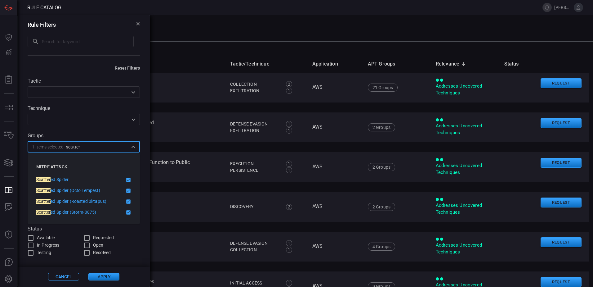
type input "scatter"
click at [138, 37] on div "​ ​" at bounding box center [84, 41] width 112 height 12
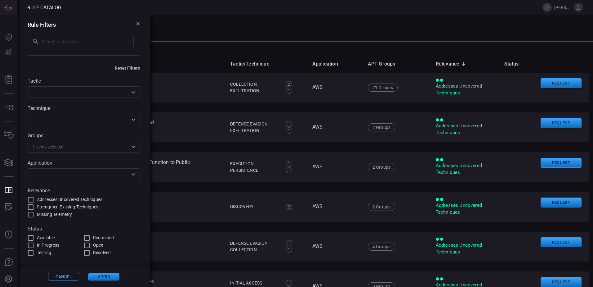
click at [132, 177] on icon "Open" at bounding box center [133, 173] width 7 height 7
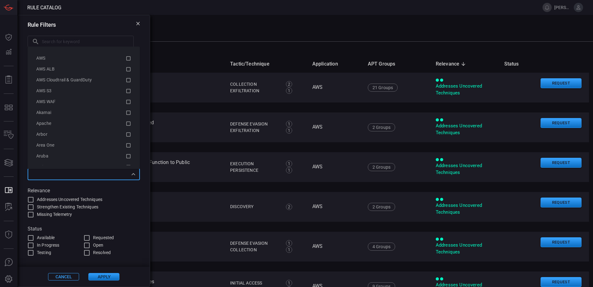
click at [146, 33] on div "Rule Filters ​ ​" at bounding box center [84, 39] width 132 height 48
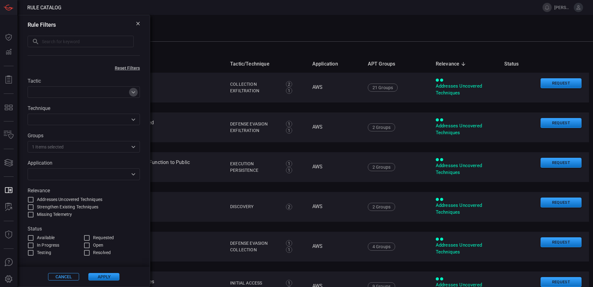
click at [133, 95] on icon "Open" at bounding box center [133, 91] width 7 height 7
click at [138, 79] on label "Tactic" at bounding box center [84, 81] width 112 height 6
click at [134, 118] on icon "Open" at bounding box center [133, 119] width 7 height 7
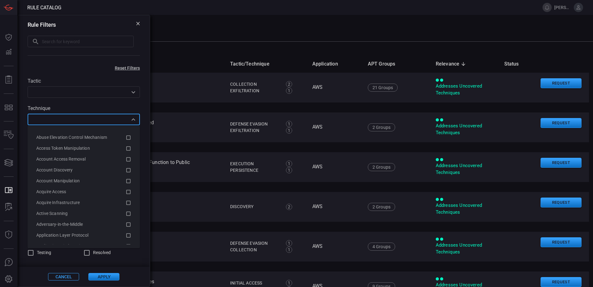
click at [136, 100] on div "Tactic ​ Technique ​ Groups 1 Items selected ​ Application ​ Relevance Addresse…" at bounding box center [84, 163] width 132 height 186
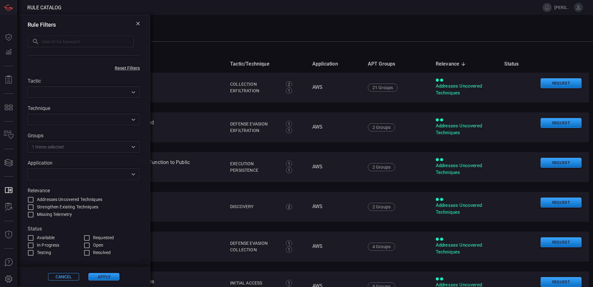
click at [31, 238] on input "Available" at bounding box center [30, 237] width 7 height 7
click at [30, 238] on input "Available" at bounding box center [30, 237] width 7 height 7
checkbox input "false"
click at [100, 277] on button "Apply" at bounding box center [103, 276] width 31 height 7
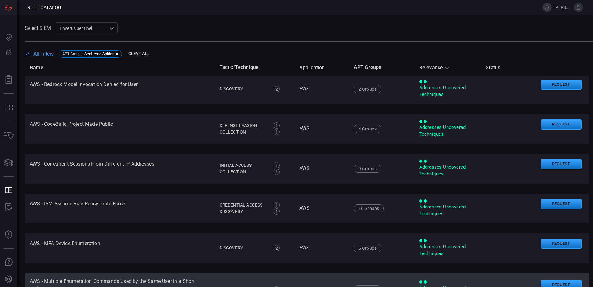
scroll to position [31, 0]
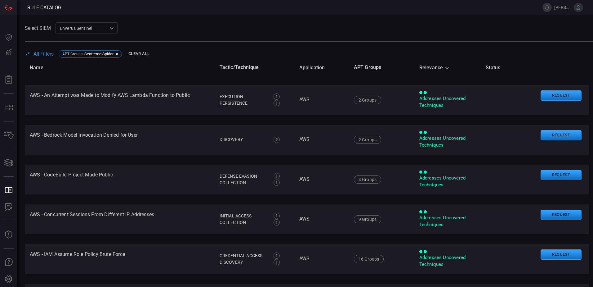
click at [205, 25] on div "Select SIEM Enverus Sentinel c91b43ff-c123-4683-be2e-f803907a5556 ​" at bounding box center [309, 27] width 568 height 11
click at [218, 18] on main "Select SIEM Enverus Sentinel c91b43ff-c123-4683-be2e-f803907a5556 ​ All Filters…" at bounding box center [296, 151] width 593 height 272
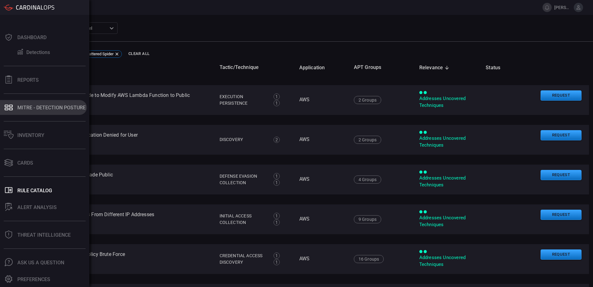
click at [39, 105] on div "MITRE - Detection Posture" at bounding box center [51, 108] width 68 height 6
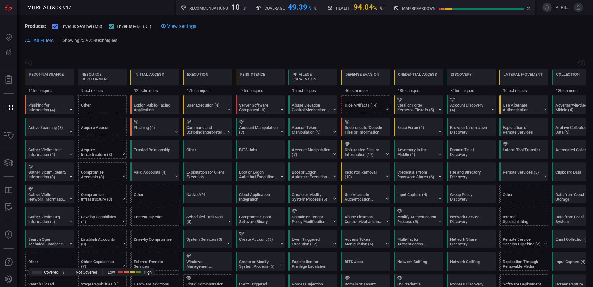
scroll to position [0, 81]
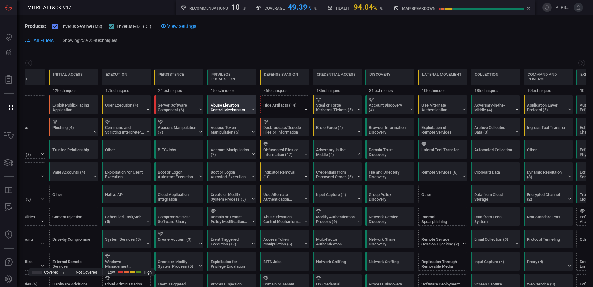
click at [247, 108] on div "Abuse Elevation Control Mechanism (6)" at bounding box center [230, 107] width 39 height 9
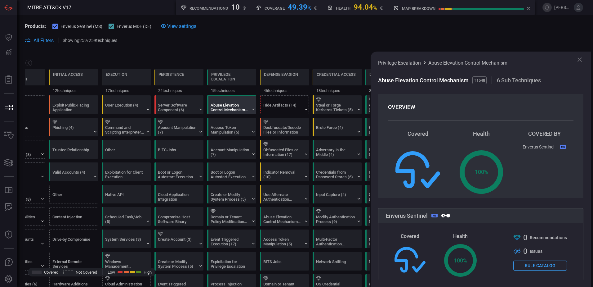
click at [580, 58] on icon at bounding box center [579, 59] width 7 height 7
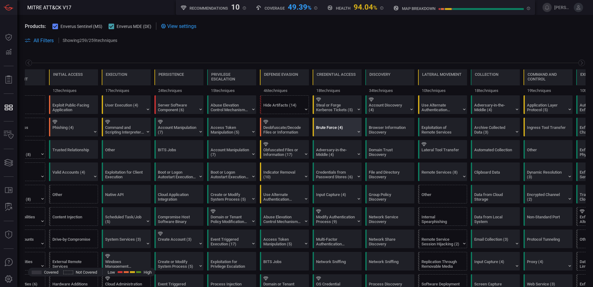
click at [327, 123] on div at bounding box center [338, 122] width 45 height 4
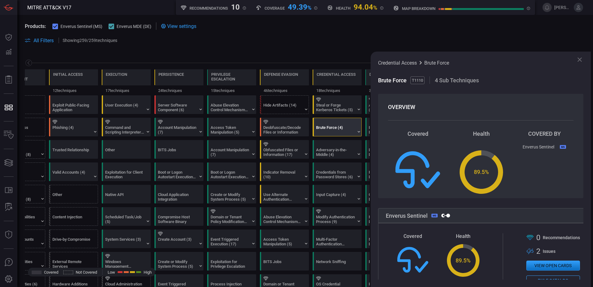
click at [579, 59] on icon at bounding box center [579, 59] width 4 height 4
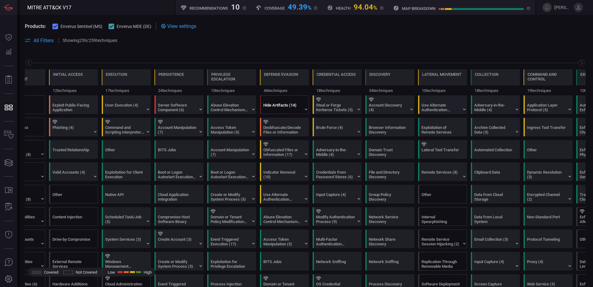
click at [274, 105] on div "Hide Artifacts (14)" at bounding box center [282, 107] width 39 height 9
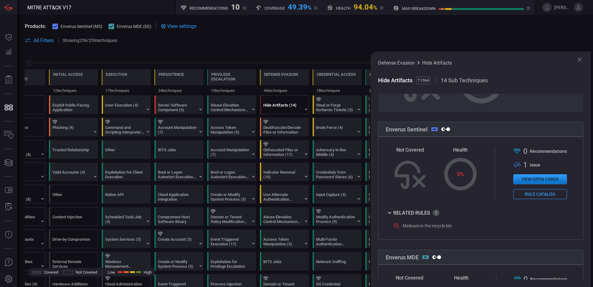
scroll to position [93, 0]
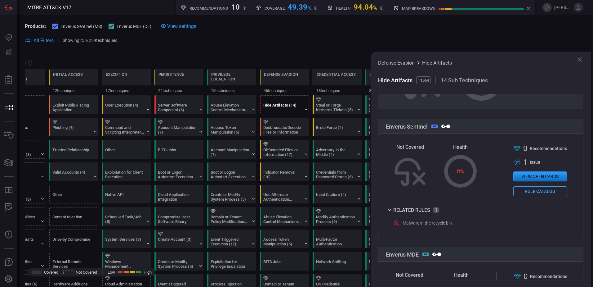
click at [578, 60] on icon at bounding box center [579, 59] width 7 height 7
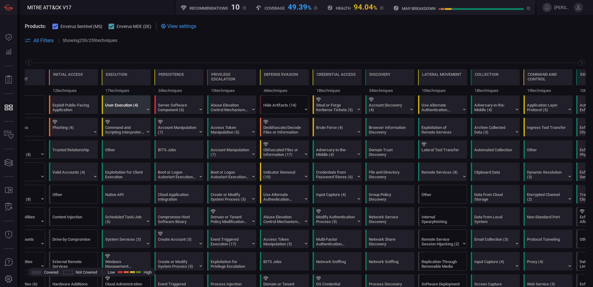
click at [126, 106] on div "User Execution (4)" at bounding box center [124, 107] width 39 height 9
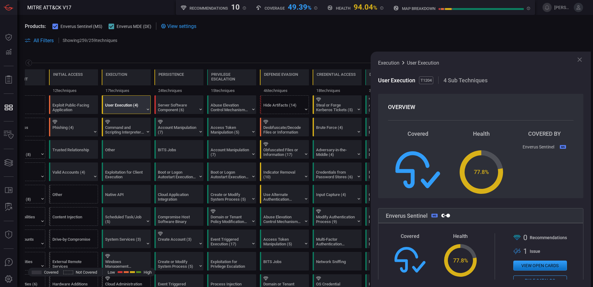
click at [579, 59] on icon at bounding box center [579, 59] width 7 height 7
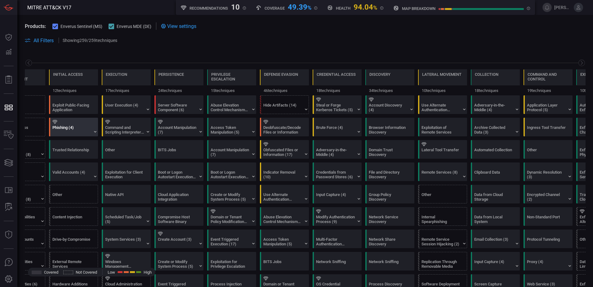
click at [82, 130] on div "Phishing (4)" at bounding box center [71, 129] width 39 height 9
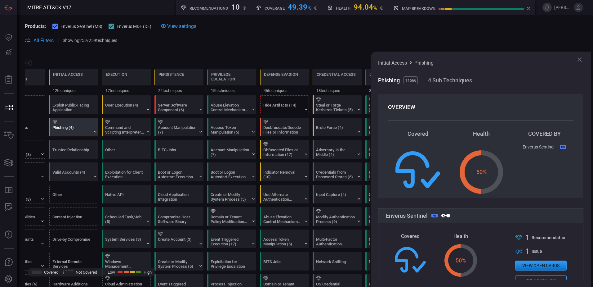
click at [578, 57] on icon at bounding box center [579, 59] width 7 height 7
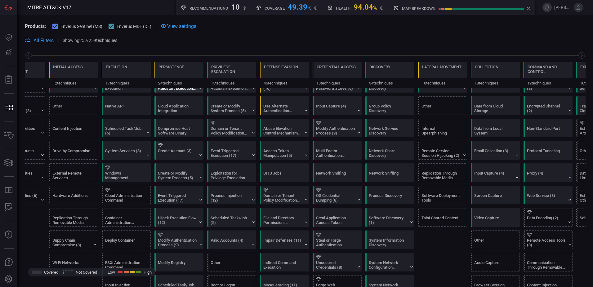
scroll to position [124, 0]
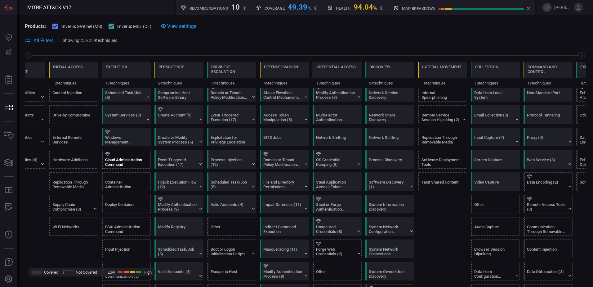
click at [120, 162] on div "Cloud Administration Command" at bounding box center [124, 161] width 39 height 9
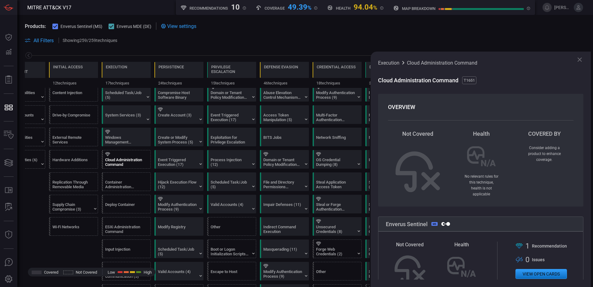
click at [578, 57] on icon at bounding box center [579, 59] width 7 height 7
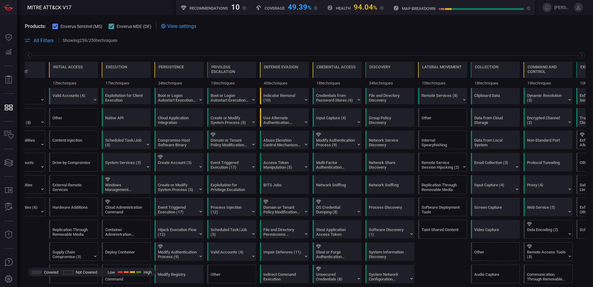
scroll to position [0, 0]
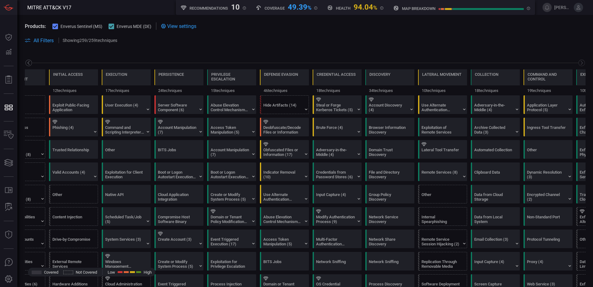
click at [29, 62] on icon at bounding box center [28, 63] width 2 height 4
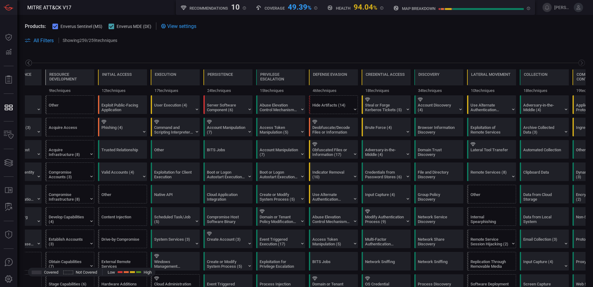
click at [29, 62] on icon at bounding box center [28, 63] width 2 height 4
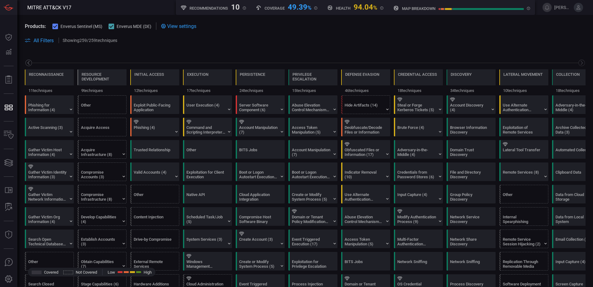
click at [29, 62] on icon at bounding box center [28, 63] width 2 height 4
click at [249, 38] on span at bounding box center [353, 40] width 463 height 7
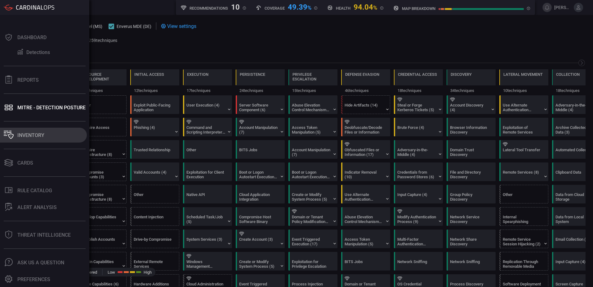
click at [25, 134] on div "Inventory" at bounding box center [30, 135] width 27 height 6
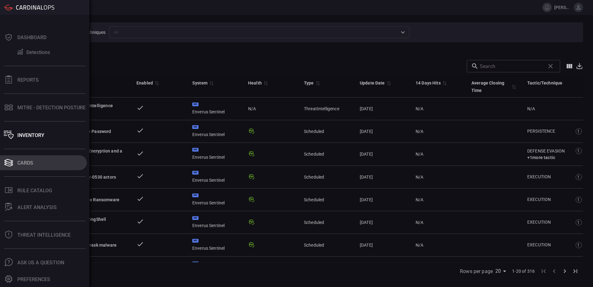
click at [22, 161] on div "Cards" at bounding box center [25, 163] width 16 height 6
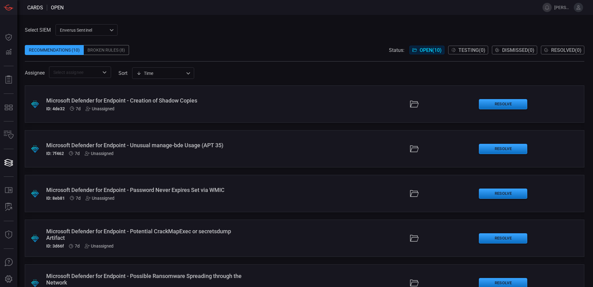
click at [211, 32] on div "Select SIEM Enverus Sentinel c91b43ff-c123-4683-be2e-f803907a5556 ​ Recommendat…" at bounding box center [304, 51] width 559 height 54
click at [153, 98] on div "Microsoft Defender for Endpoint - Creation of Shadow Copies" at bounding box center [144, 100] width 196 height 7
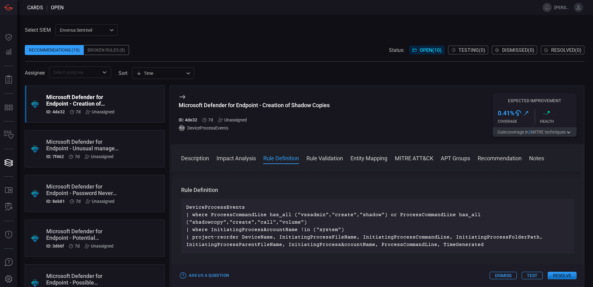
scroll to position [186, 0]
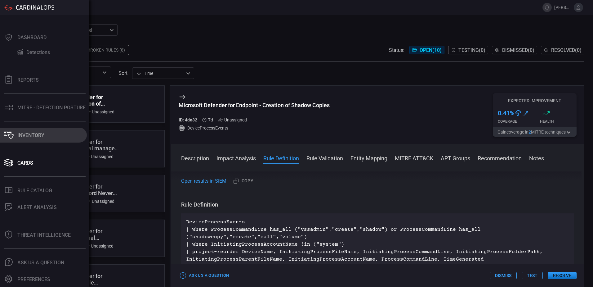
click at [31, 135] on div "Inventory" at bounding box center [30, 135] width 27 height 6
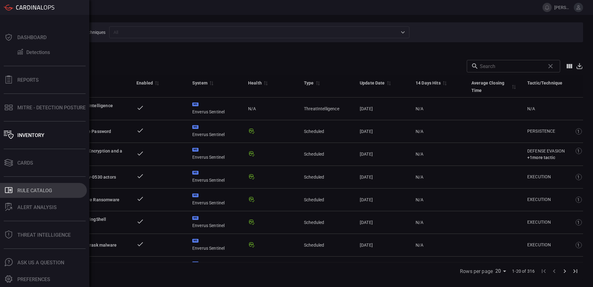
click at [35, 190] on div "Rule Catalog" at bounding box center [34, 190] width 35 height 6
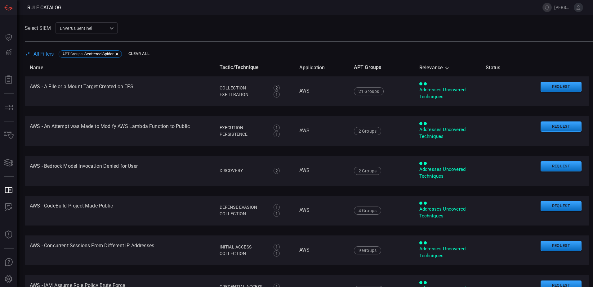
click at [46, 53] on span "All Filters" at bounding box center [43, 54] width 20 height 6
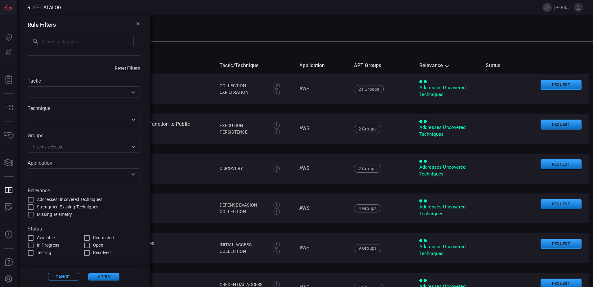
click at [133, 149] on icon "Open" at bounding box center [133, 146] width 7 height 7
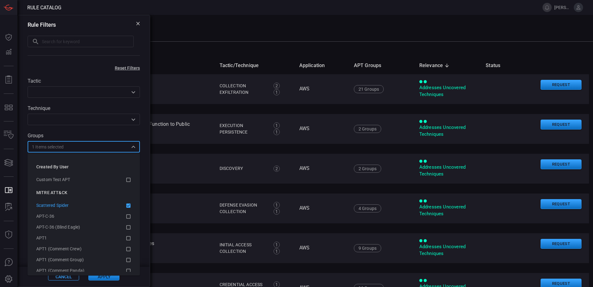
click at [136, 23] on div "Rule Filters" at bounding box center [84, 24] width 112 height 7
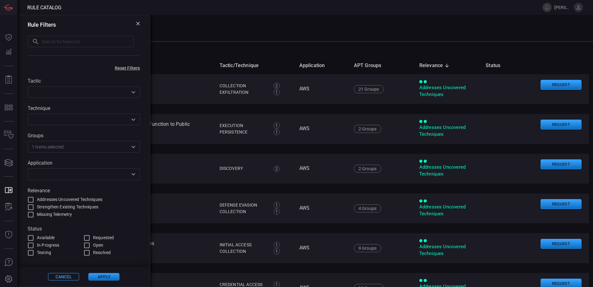
drag, startPoint x: 138, startPoint y: 24, endPoint x: 118, endPoint y: 41, distance: 26.2
click at [138, 24] on icon at bounding box center [137, 23] width 3 height 3
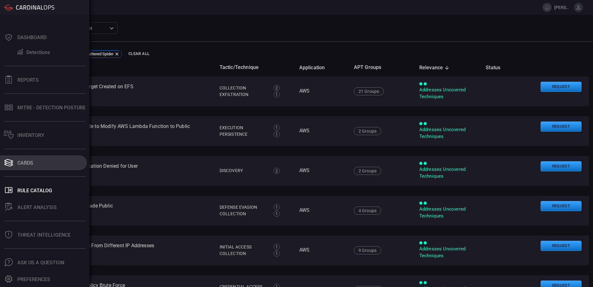
click at [28, 161] on div "Cards" at bounding box center [25, 163] width 16 height 6
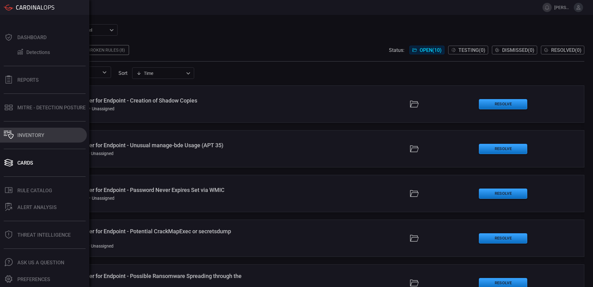
click at [25, 133] on div "Inventory" at bounding box center [30, 135] width 27 height 6
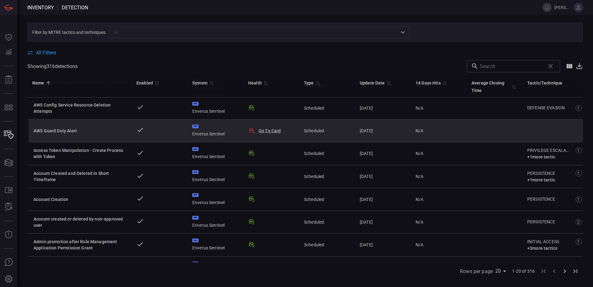
scroll to position [202, 0]
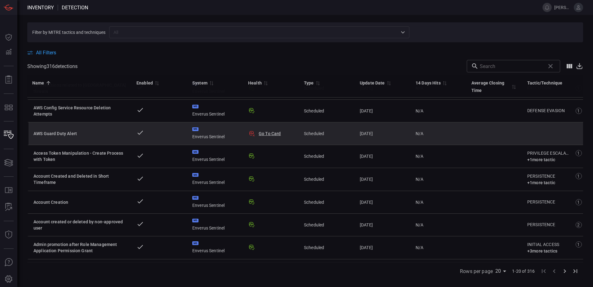
click at [271, 134] on button "Go To Card" at bounding box center [270, 133] width 22 height 6
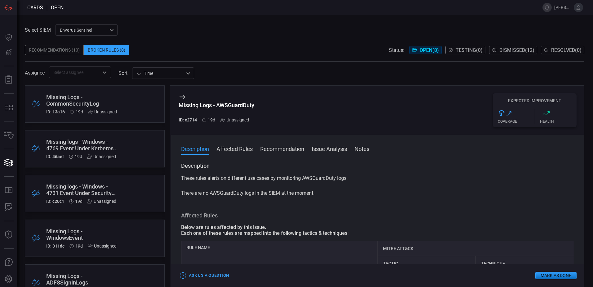
click at [241, 118] on div "Unassigned" at bounding box center [234, 119] width 29 height 5
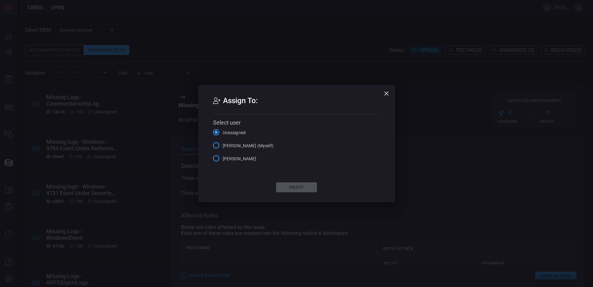
click at [387, 95] on icon "button" at bounding box center [386, 93] width 7 height 7
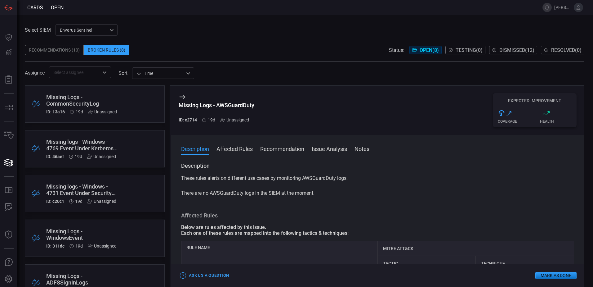
click at [238, 42] on span at bounding box center [304, 40] width 559 height 9
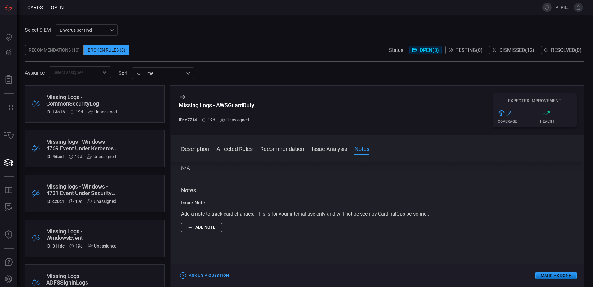
scroll to position [243, 0]
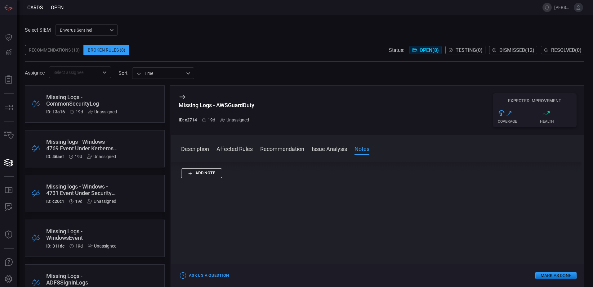
click at [247, 29] on div "Select SIEM Enverus Sentinel c91b43ff-c123-4683-be2e-f803907a5556 ​ Recommendat…" at bounding box center [304, 51] width 559 height 54
click at [198, 28] on div "Select SIEM Enverus Sentinel c91b43ff-c123-4683-be2e-f803907a5556 ​ Recommendat…" at bounding box center [304, 51] width 559 height 54
click at [249, 30] on div "Select SIEM Enverus Sentinel c91b43ff-c123-4683-be2e-f803907a5556 ​ Recommendat…" at bounding box center [304, 51] width 559 height 54
click at [229, 33] on div "Select SIEM Enverus Sentinel c91b43ff-c123-4683-be2e-f803907a5556 ​ Recommendat…" at bounding box center [304, 51] width 559 height 54
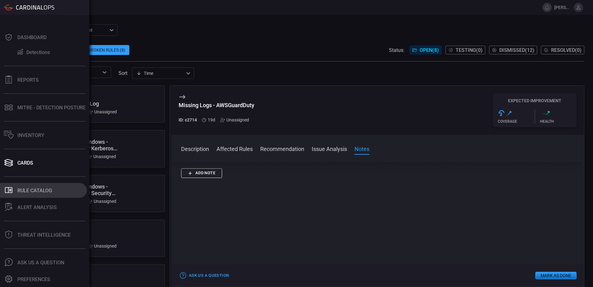
click at [38, 186] on button ".st0_rule_catalog_icon{fill: currentColor;} Rule Catalog" at bounding box center [43, 190] width 87 height 15
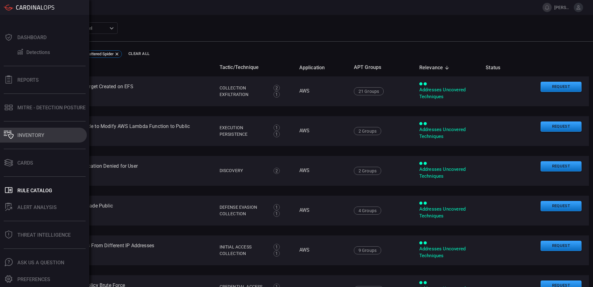
click at [29, 134] on div "Inventory" at bounding box center [30, 135] width 27 height 6
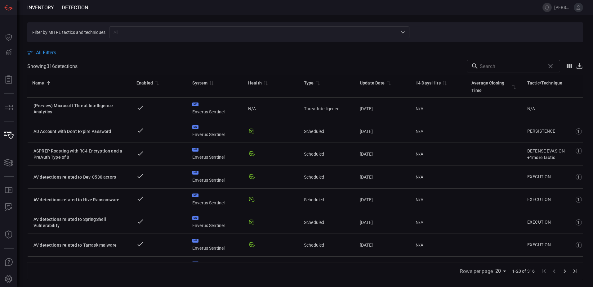
click at [256, 47] on span at bounding box center [305, 45] width 556 height 7
click at [502, 270] on body "Inventory Detection [PERSON_NAME].[PERSON_NAME] Dashboard Dashboard Detections …" at bounding box center [296, 143] width 593 height 287
click at [503, 272] on li "75" at bounding box center [502, 273] width 16 height 11
type input "75"
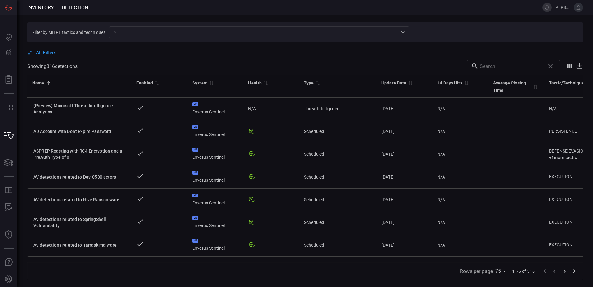
click at [565, 271] on icon "Go to next page" at bounding box center [564, 270] width 7 height 7
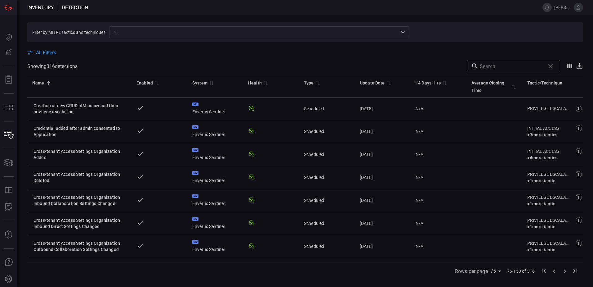
click at [564, 269] on icon "Go to next page" at bounding box center [565, 271] width 2 height 4
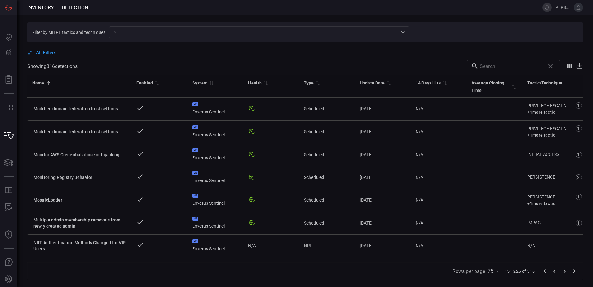
click at [556, 270] on icon "Go to previous page" at bounding box center [553, 270] width 7 height 7
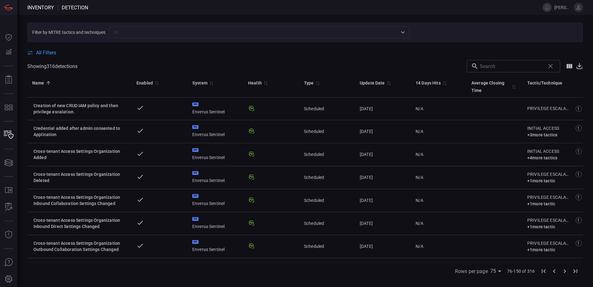
click at [501, 64] on input "text" at bounding box center [511, 66] width 63 height 12
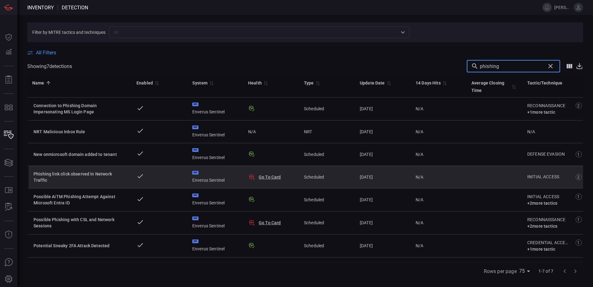
type input "phishing"
click at [120, 176] on div "Phishing link click observed in Network Traffic" at bounding box center [79, 177] width 93 height 12
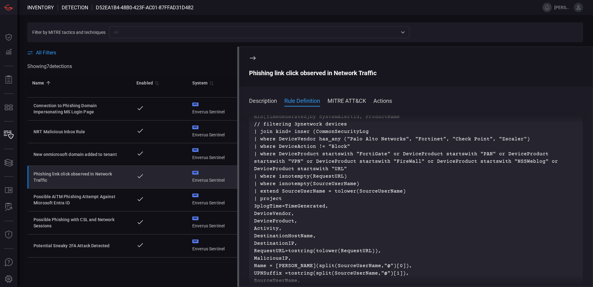
scroll to position [178, 0]
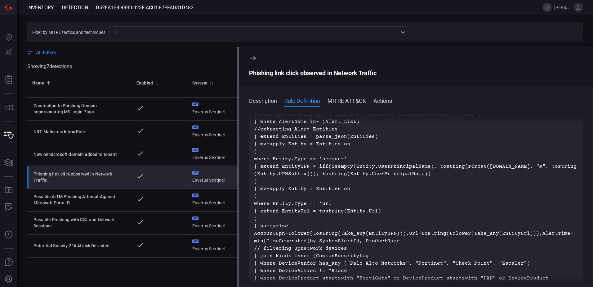
click at [252, 57] on icon at bounding box center [252, 57] width 7 height 7
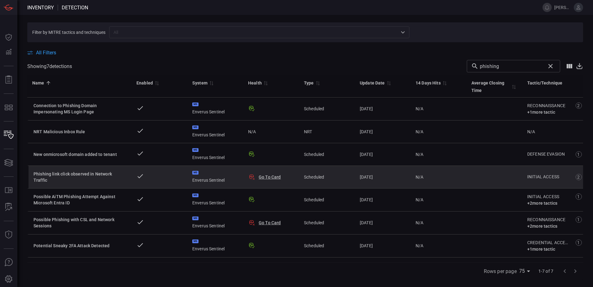
click at [268, 176] on button "Go To Card" at bounding box center [270, 177] width 22 height 6
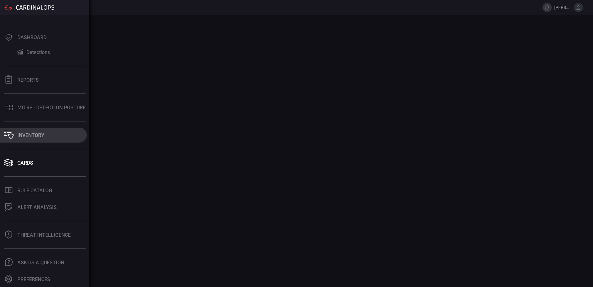
click at [29, 134] on div "Inventory" at bounding box center [30, 135] width 27 height 6
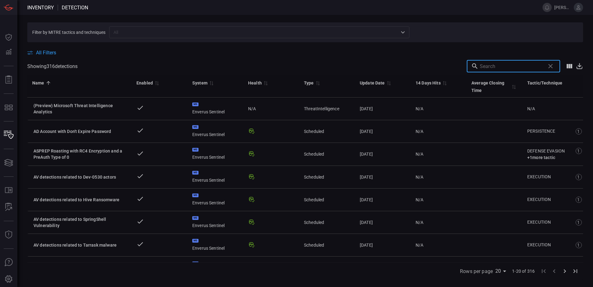
click at [516, 65] on input "text" at bounding box center [511, 66] width 63 height 12
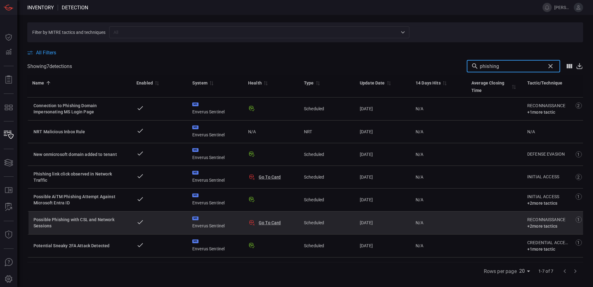
type input "phishing"
click at [270, 222] on button "Go To Card" at bounding box center [270, 222] width 22 height 6
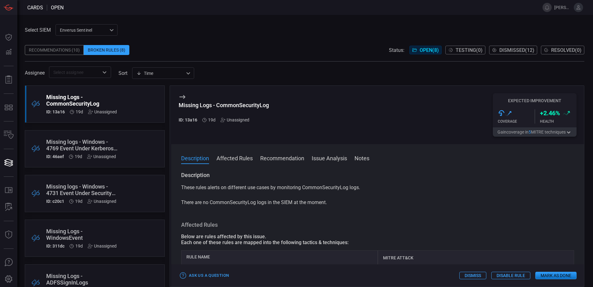
click at [68, 49] on div "Recommendations (10)" at bounding box center [54, 50] width 59 height 10
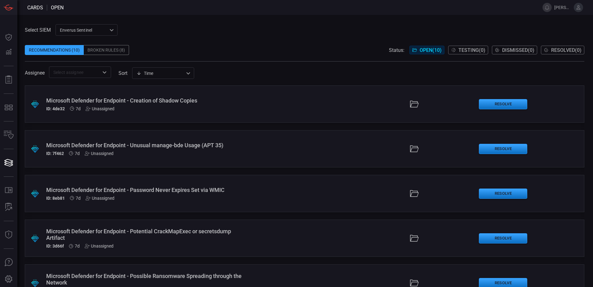
click at [182, 39] on span at bounding box center [304, 40] width 559 height 9
click at [182, 40] on span at bounding box center [304, 40] width 559 height 9
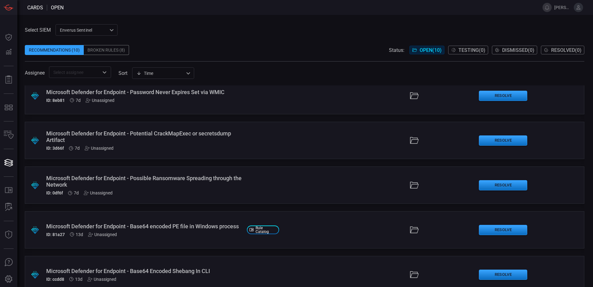
scroll to position [90, 0]
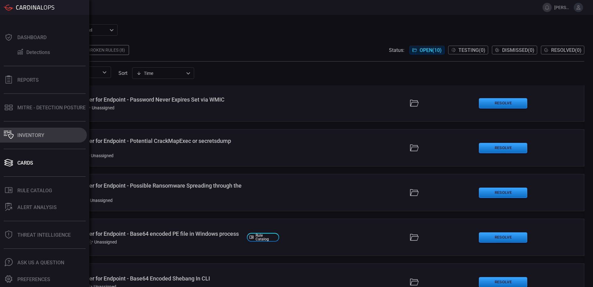
click at [30, 131] on button "Inventory" at bounding box center [43, 134] width 87 height 15
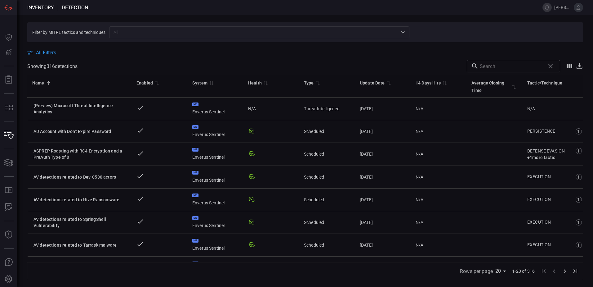
click at [499, 67] on input "text" at bounding box center [511, 66] width 63 height 12
type input "phishing"
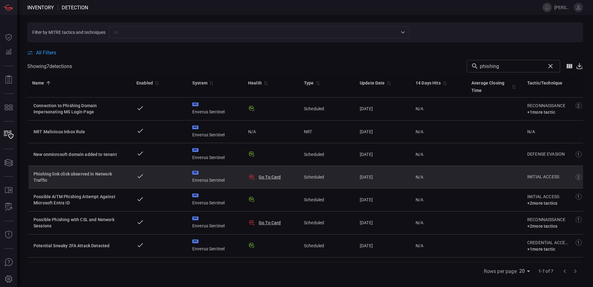
click at [126, 174] on div "Phishing link click observed in Network Traffic" at bounding box center [79, 177] width 93 height 12
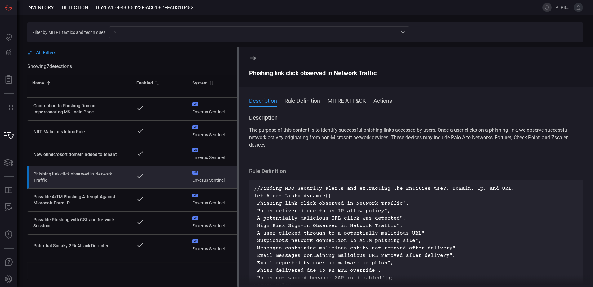
click at [305, 100] on button "Rule Definition" at bounding box center [302, 99] width 36 height 7
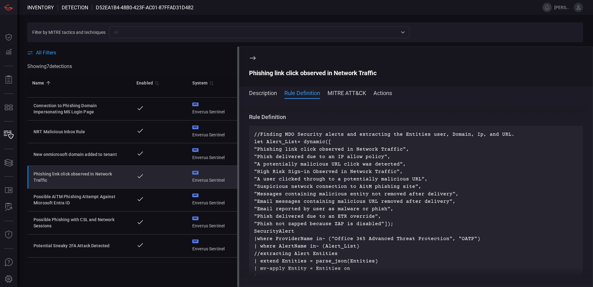
scroll to position [47, 0]
click at [340, 92] on button "MITRE ATT&CK" at bounding box center [346, 92] width 38 height 7
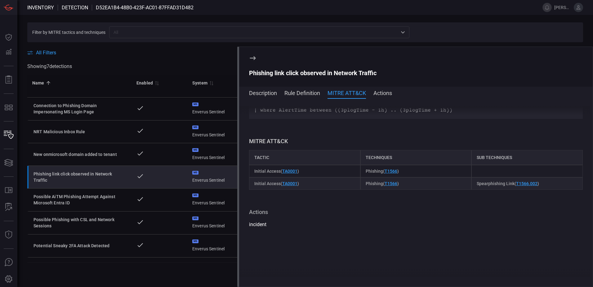
scroll to position [527, 0]
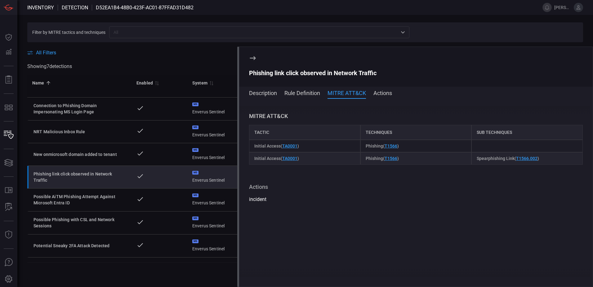
click at [254, 92] on button "Description" at bounding box center [263, 92] width 28 height 7
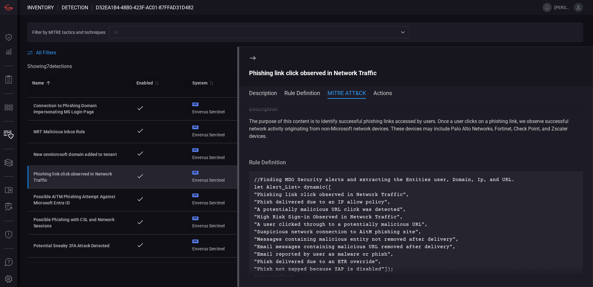
scroll to position [0, 0]
click at [252, 58] on icon at bounding box center [253, 58] width 6 height 4
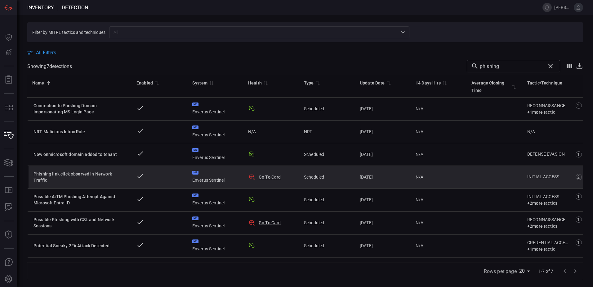
click at [265, 175] on button "Go To Card" at bounding box center [270, 177] width 22 height 6
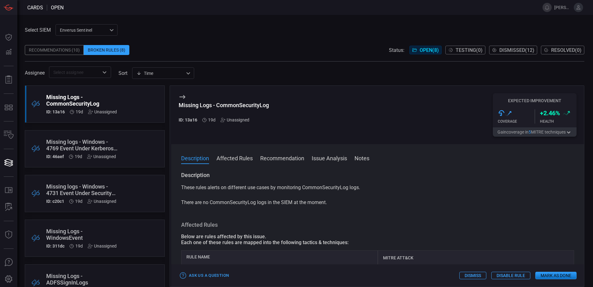
click at [68, 49] on div "Recommendations (10)" at bounding box center [54, 50] width 59 height 10
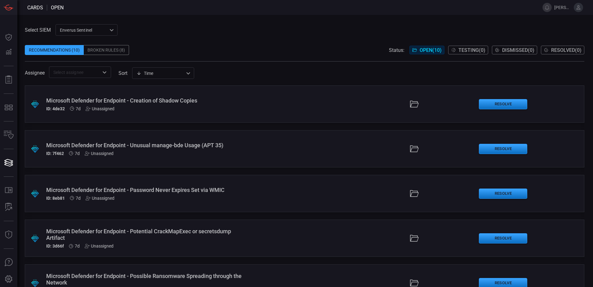
click at [259, 28] on div "Select SIEM Enverus Sentinel c91b43ff-c123-4683-be2e-f803907a5556 ​ Recommendat…" at bounding box center [304, 51] width 559 height 54
click at [243, 28] on div "Select SIEM Enverus Sentinel c91b43ff-c123-4683-be2e-f803907a5556 ​ Recommendat…" at bounding box center [304, 51] width 559 height 54
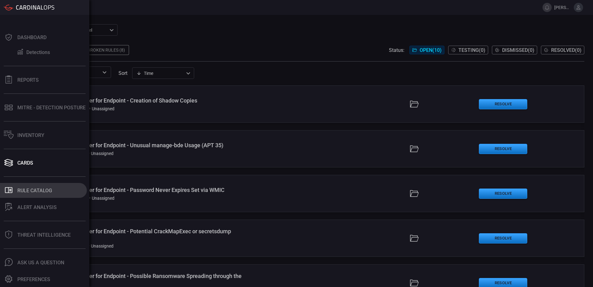
click at [26, 190] on div "Rule Catalog" at bounding box center [34, 190] width 35 height 6
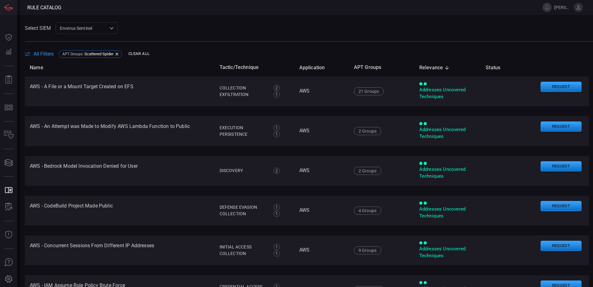
click at [39, 55] on span "All Filters" at bounding box center [43, 54] width 20 height 6
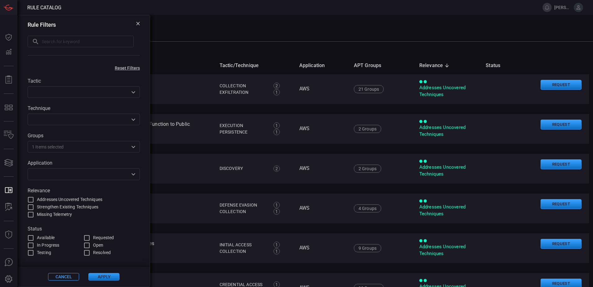
click at [125, 67] on button "Reset Filters" at bounding box center [127, 67] width 45 height 5
click at [133, 149] on icon "Open" at bounding box center [133, 146] width 7 height 7
click at [182, 35] on span at bounding box center [309, 37] width 568 height 7
click at [138, 25] on icon at bounding box center [138, 24] width 4 height 4
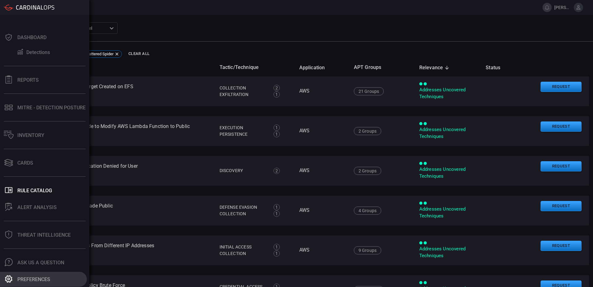
click at [33, 274] on button "Preferences" at bounding box center [43, 278] width 87 height 15
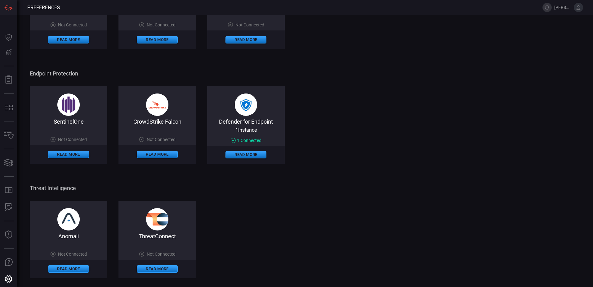
scroll to position [288, 0]
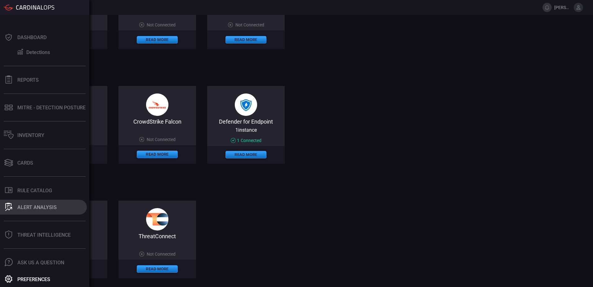
click at [33, 209] on div "ALERT ANALYSIS" at bounding box center [36, 207] width 39 height 6
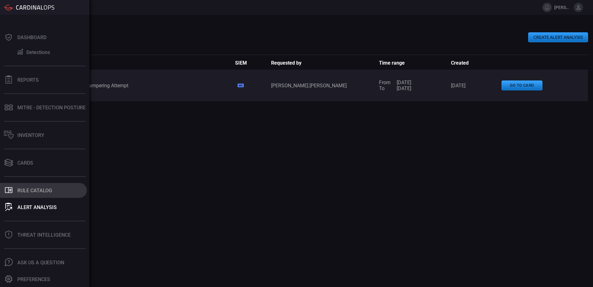
click at [27, 190] on div "Rule Catalog" at bounding box center [34, 190] width 35 height 6
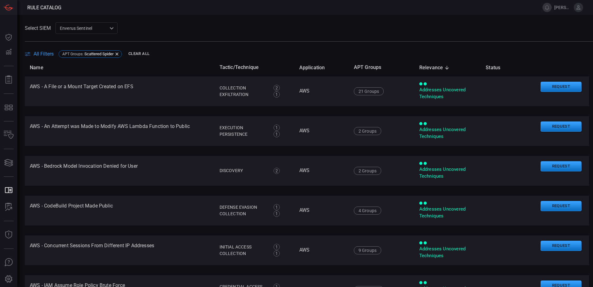
click at [132, 53] on button "Clear All" at bounding box center [139, 54] width 24 height 10
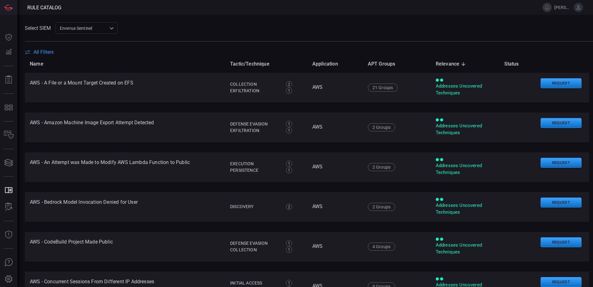
click at [40, 54] on span "All Filters" at bounding box center [43, 52] width 20 height 6
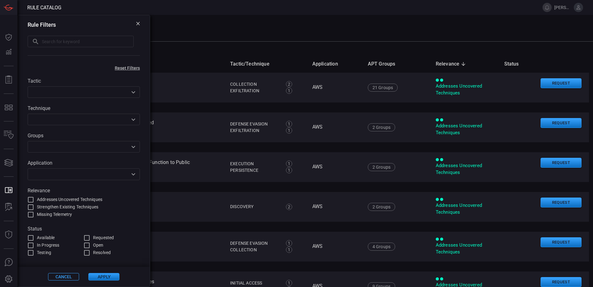
click at [137, 24] on icon at bounding box center [138, 24] width 4 height 4
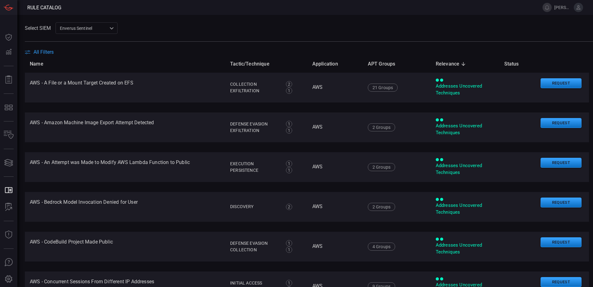
click at [137, 24] on div "Select SIEM Enverus Sentinel c91b43ff-c123-4683-be2e-f803907a5556 ​" at bounding box center [309, 27] width 568 height 11
